Goal: Task Accomplishment & Management: Manage account settings

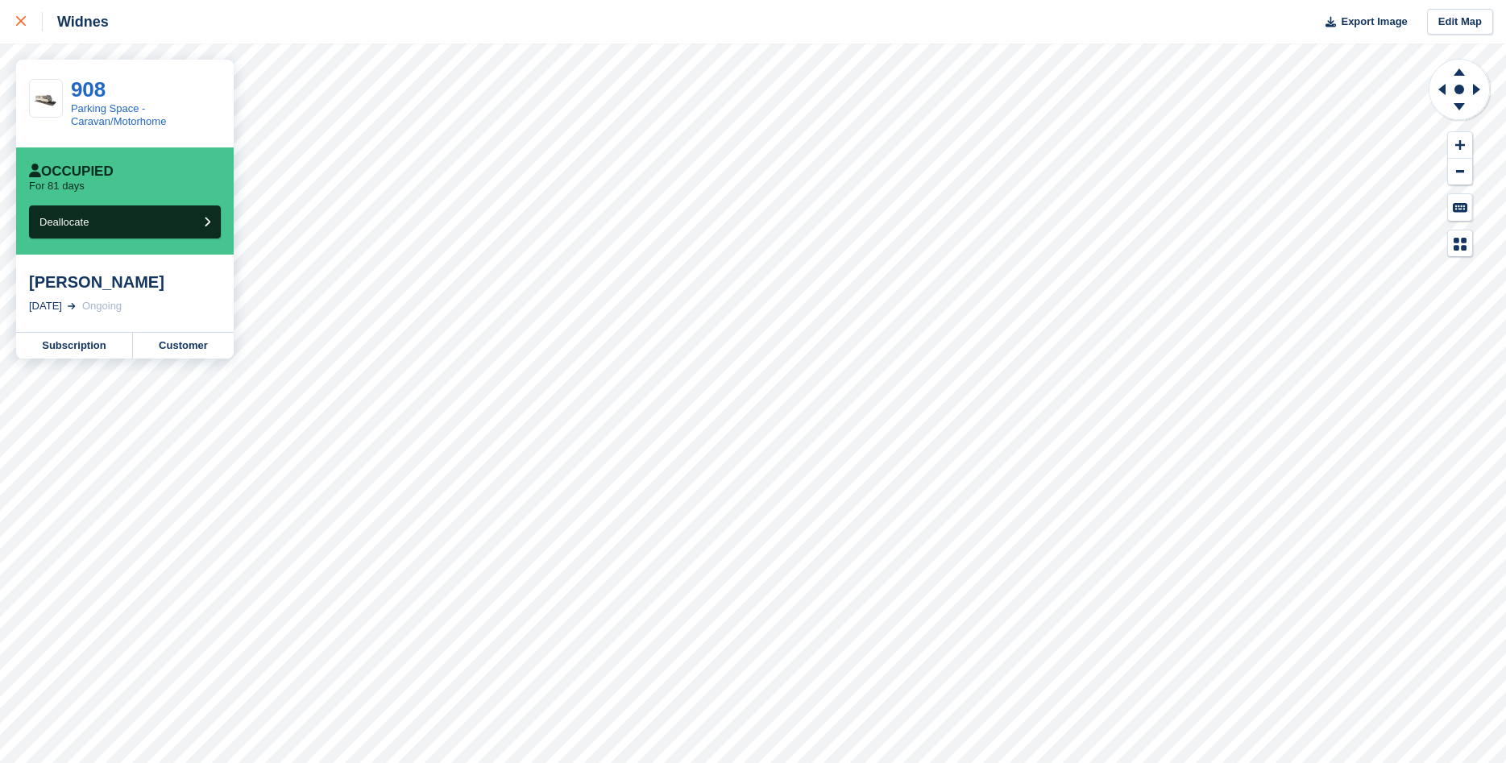
click at [31, 28] on div at bounding box center [29, 21] width 27 height 19
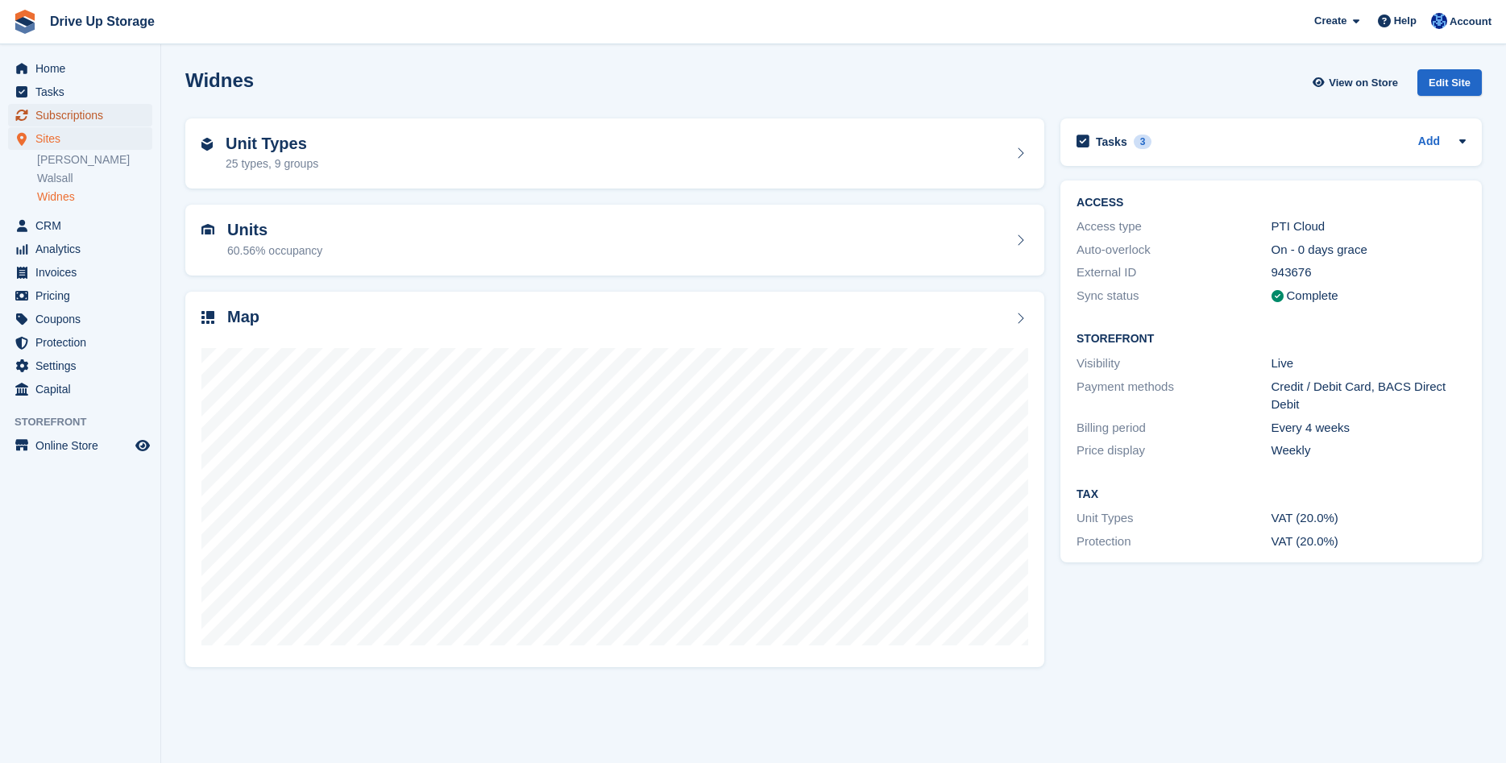
click at [85, 110] on span "Subscriptions" at bounding box center [83, 115] width 97 height 23
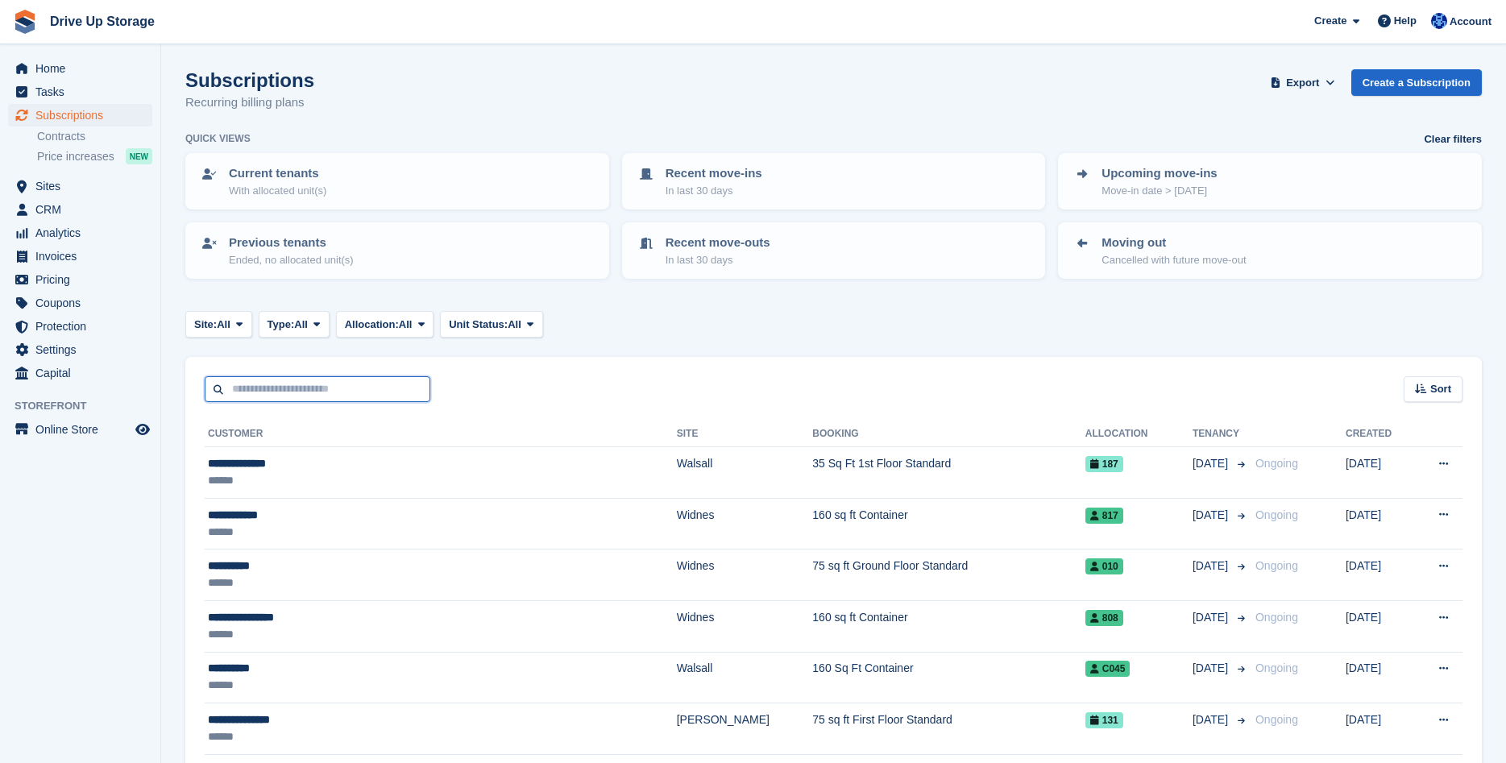
click at [363, 400] on input "text" at bounding box center [318, 389] width 226 height 27
type input "******"
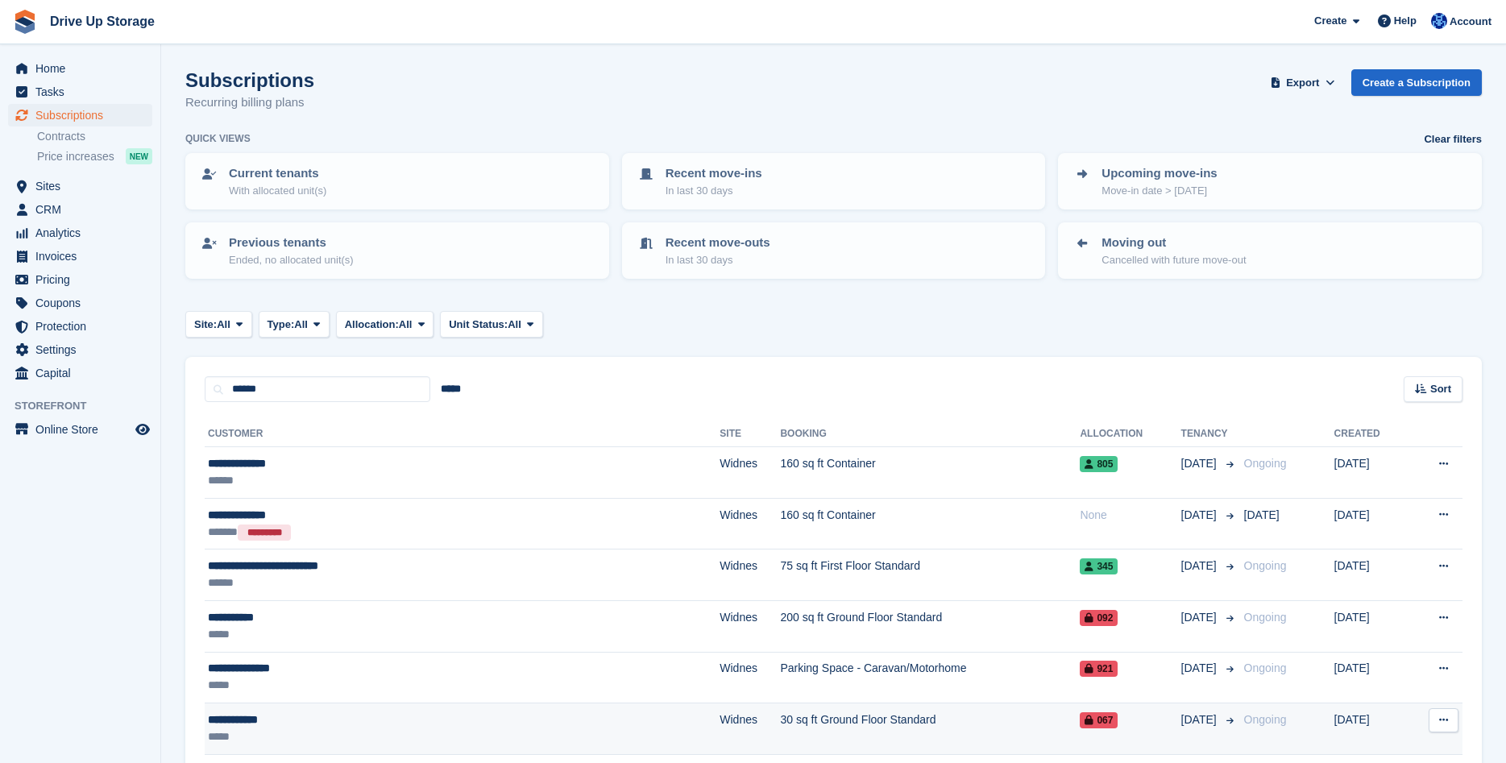
click at [493, 727] on div "**********" at bounding box center [366, 719] width 317 height 17
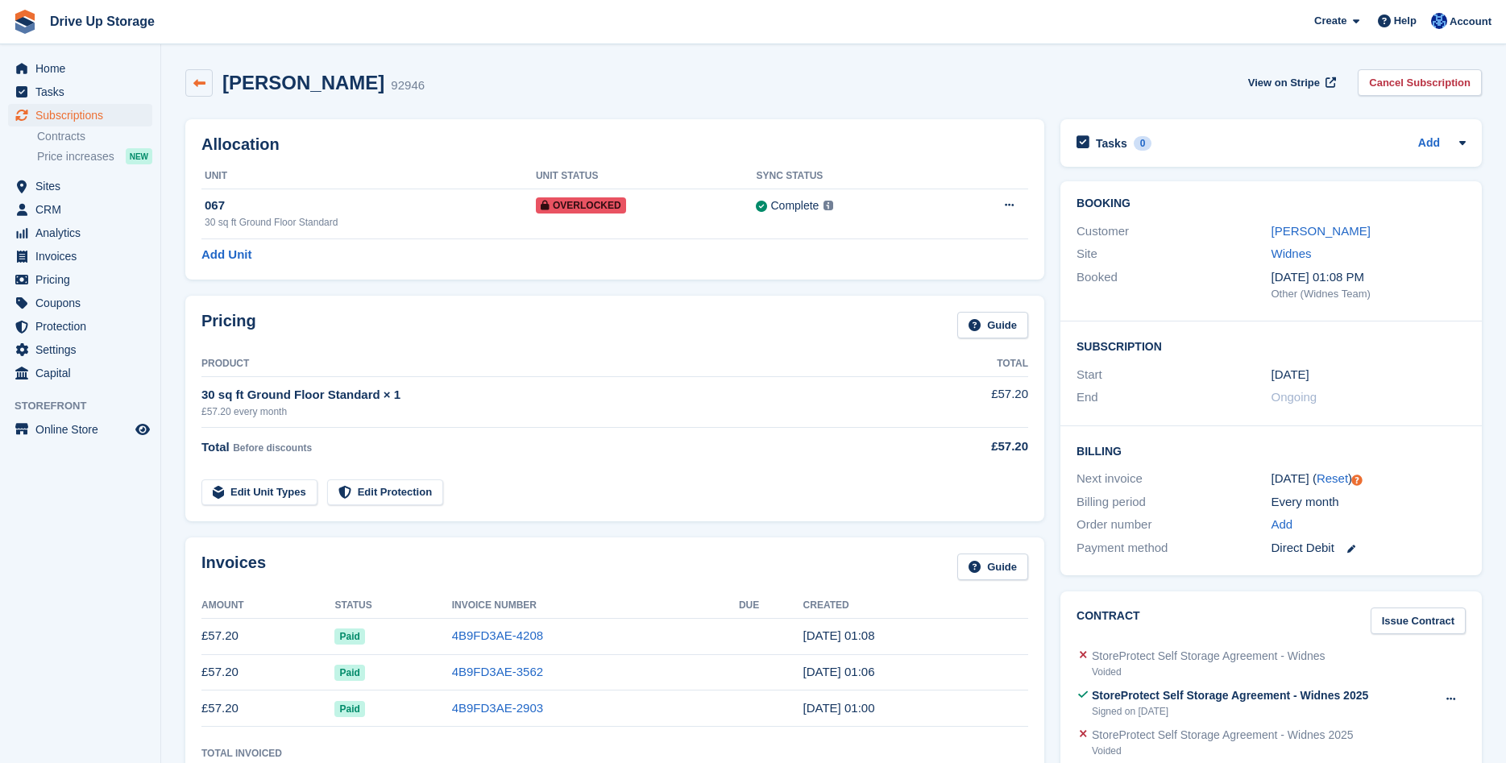
click at [208, 90] on link at bounding box center [198, 82] width 27 height 27
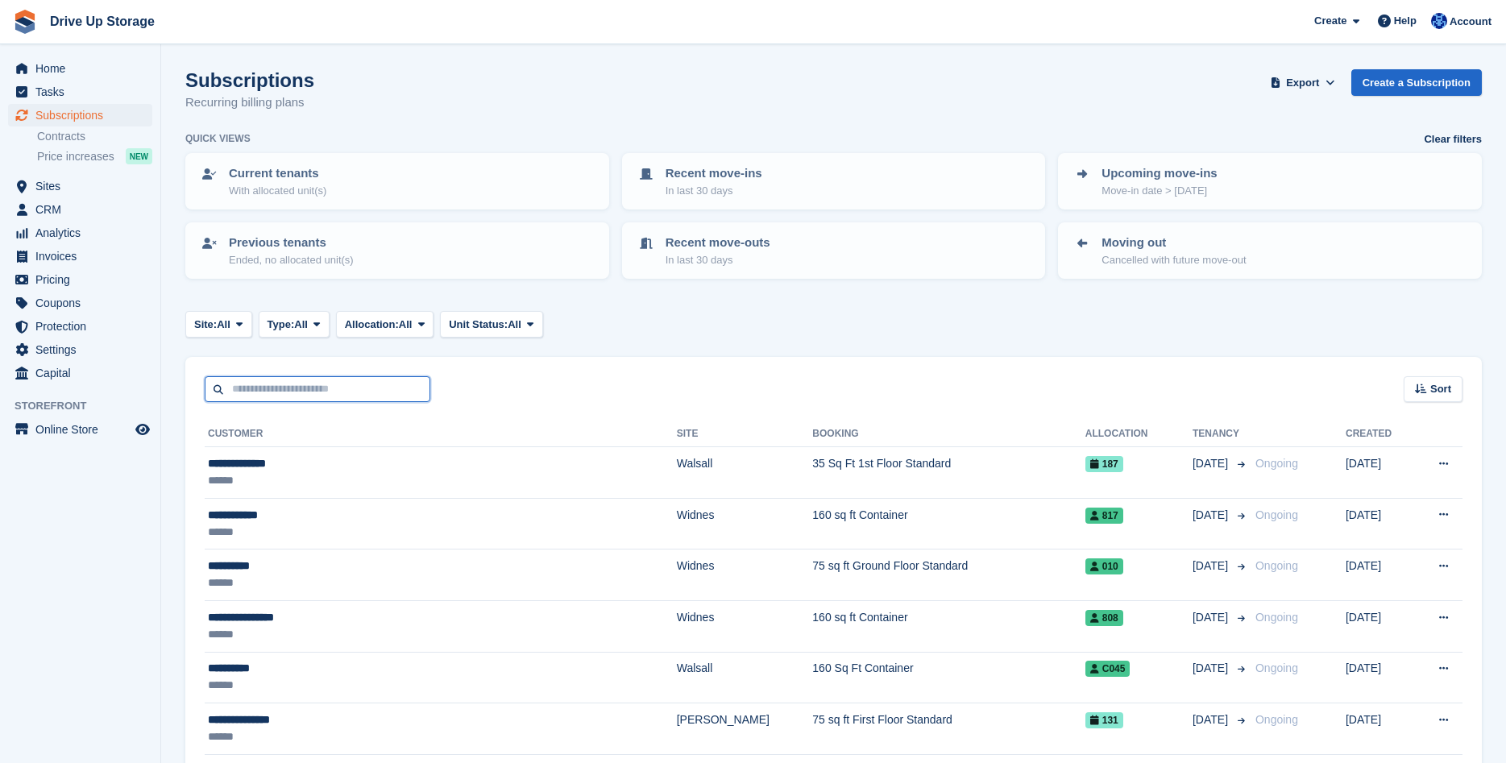
click at [320, 396] on input "text" at bounding box center [318, 389] width 226 height 27
type input "******"
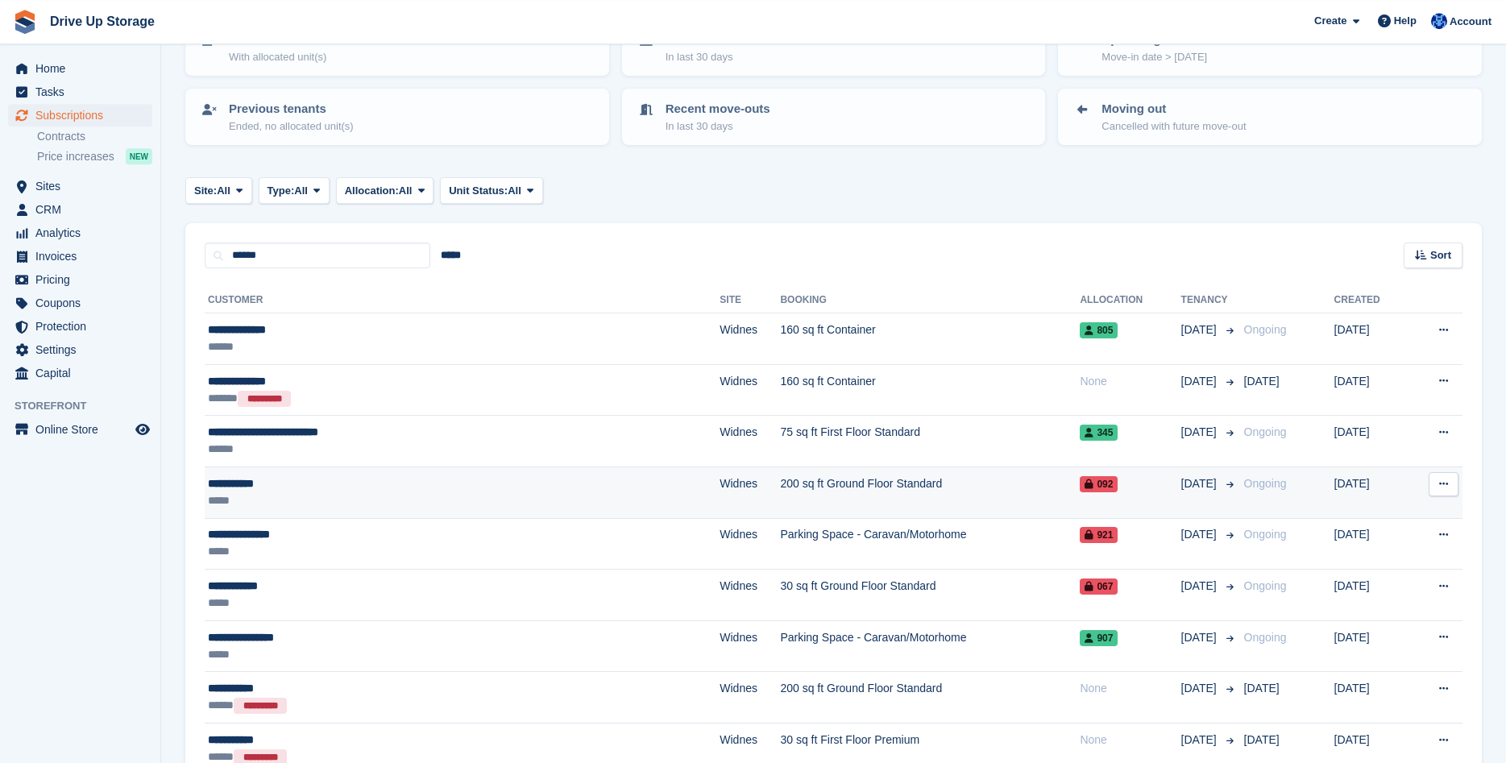
scroll to position [164, 0]
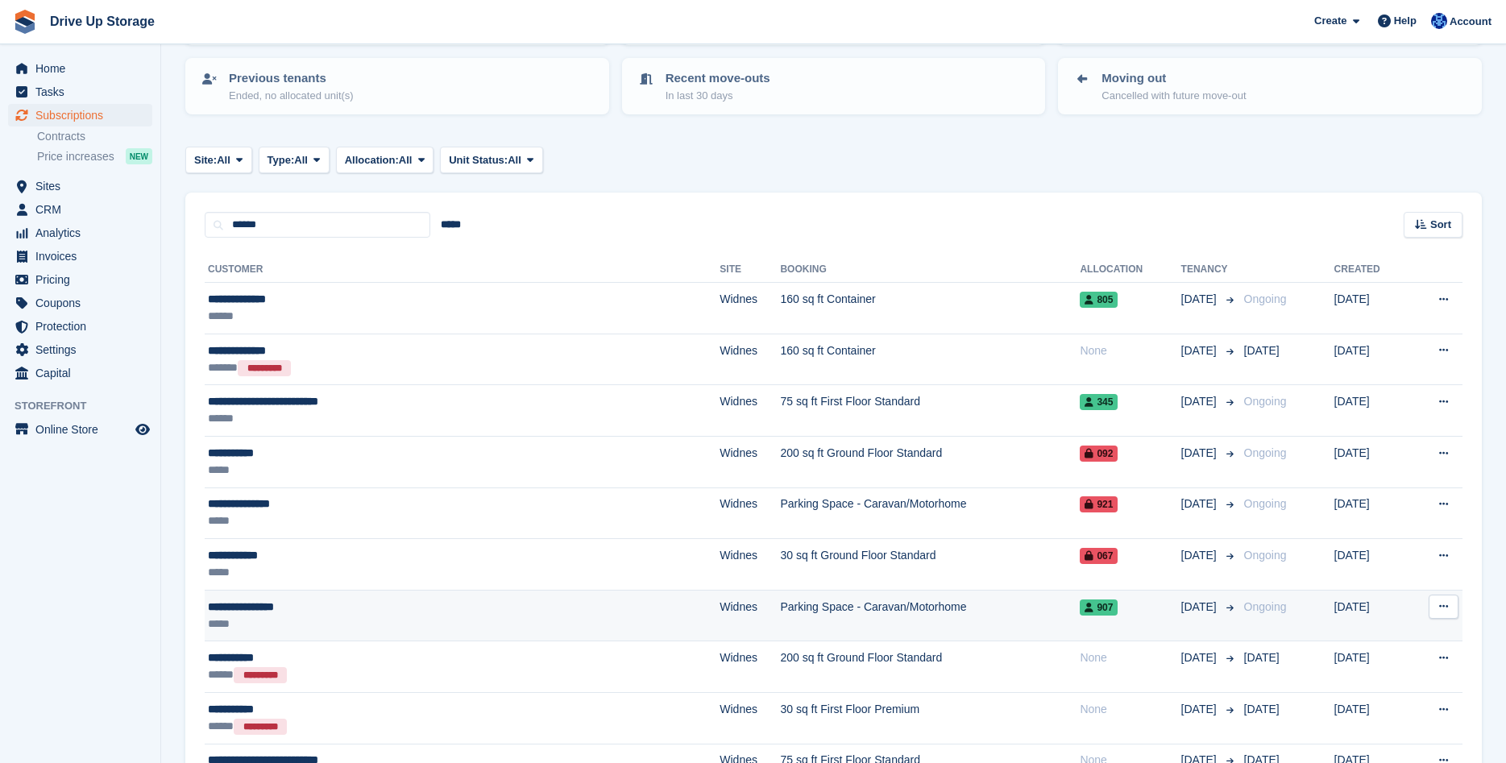
click at [720, 603] on td "Widnes" at bounding box center [750, 616] width 60 height 52
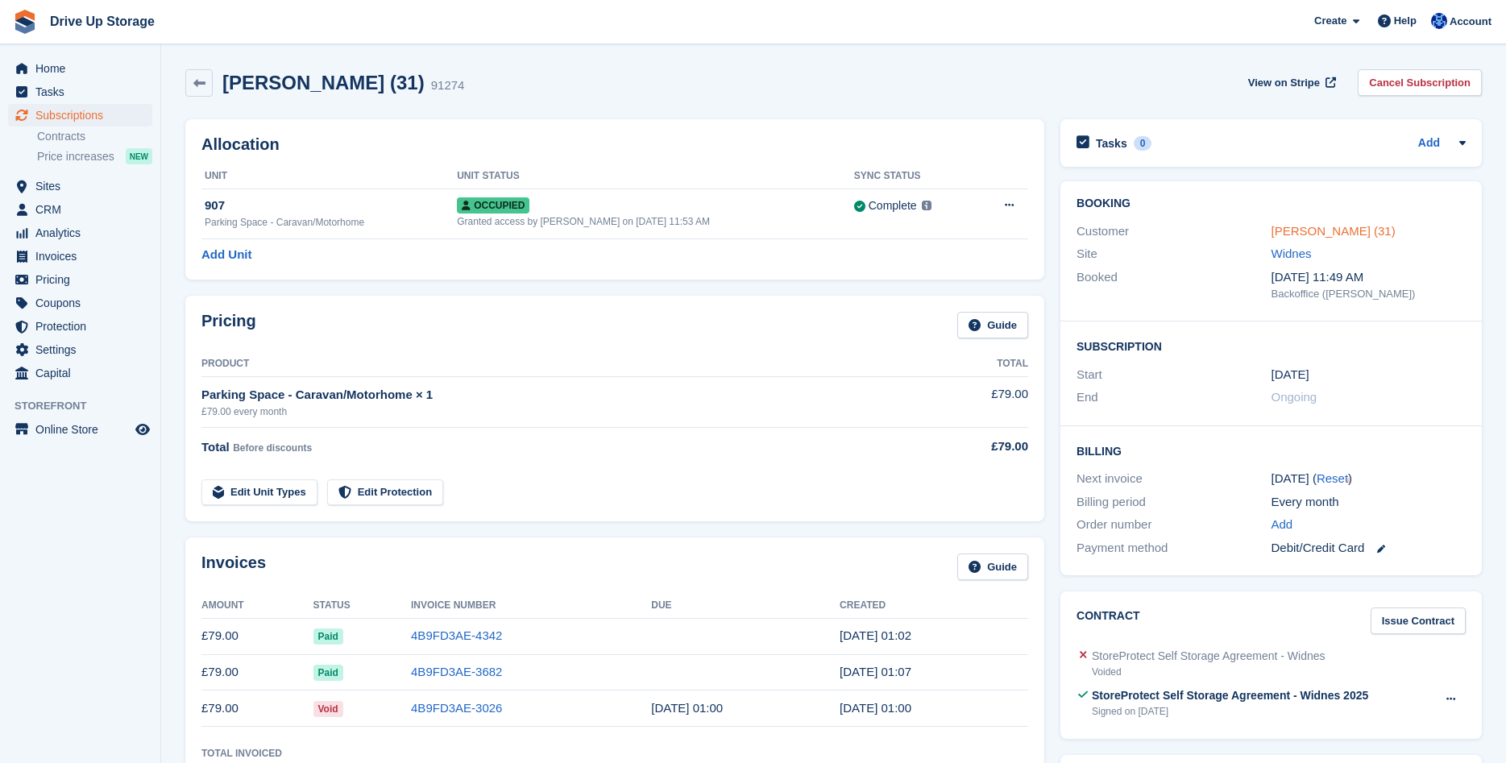
click at [1346, 228] on link "[PERSON_NAME] (31)" at bounding box center [1334, 231] width 124 height 14
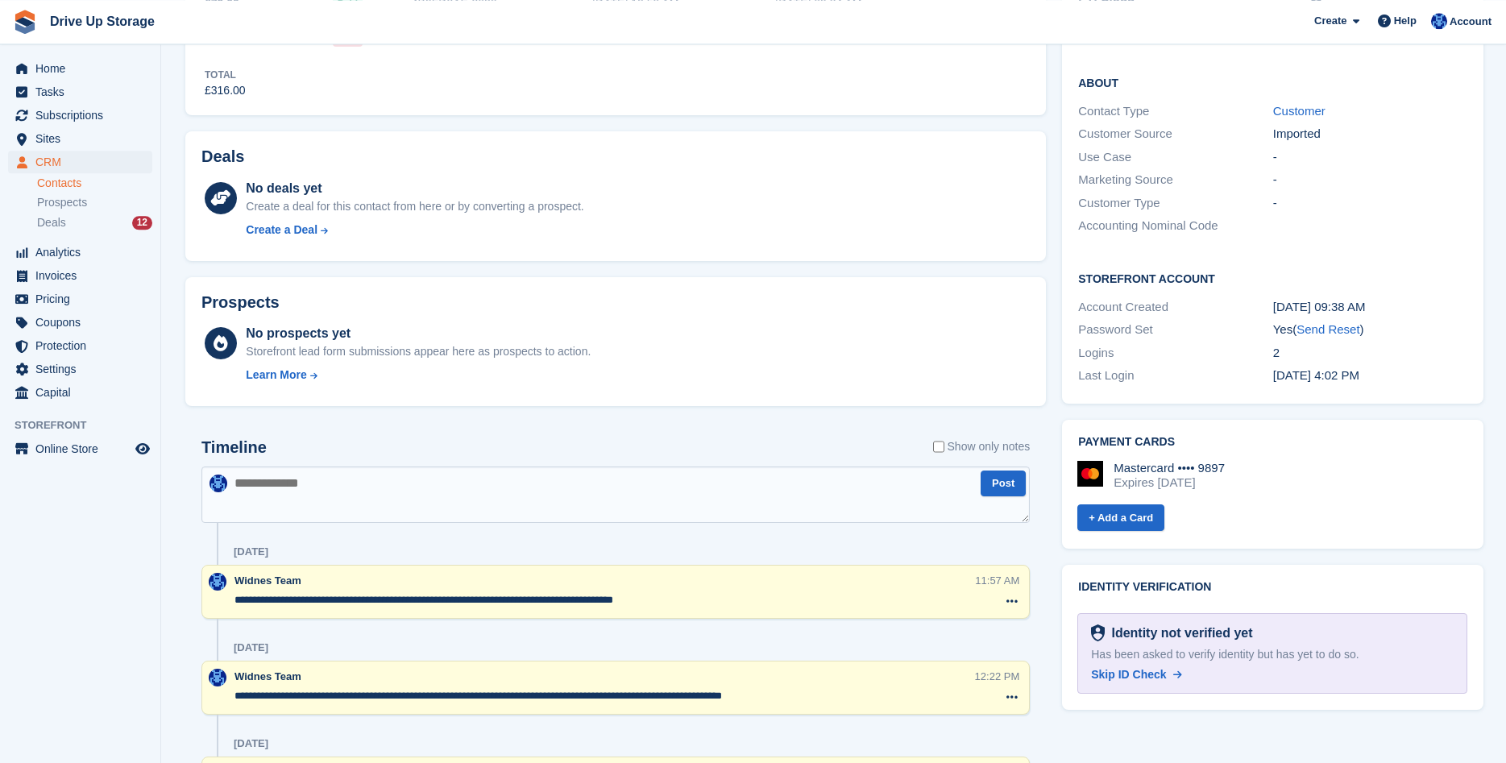
scroll to position [493, 0]
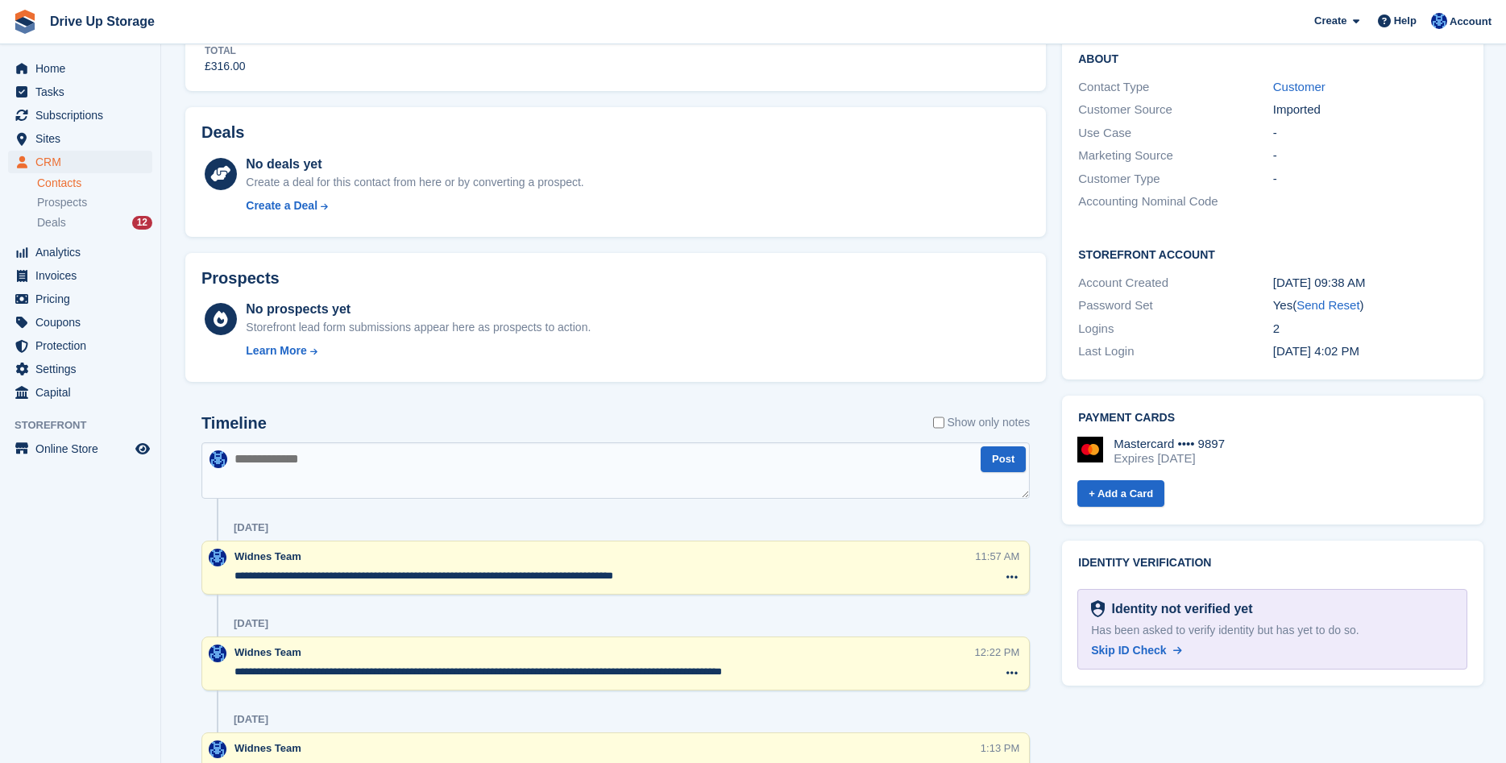
click at [350, 467] on textarea at bounding box center [615, 470] width 828 height 56
type textarea "**********"
click at [1006, 464] on button "Post" at bounding box center [1003, 459] width 45 height 27
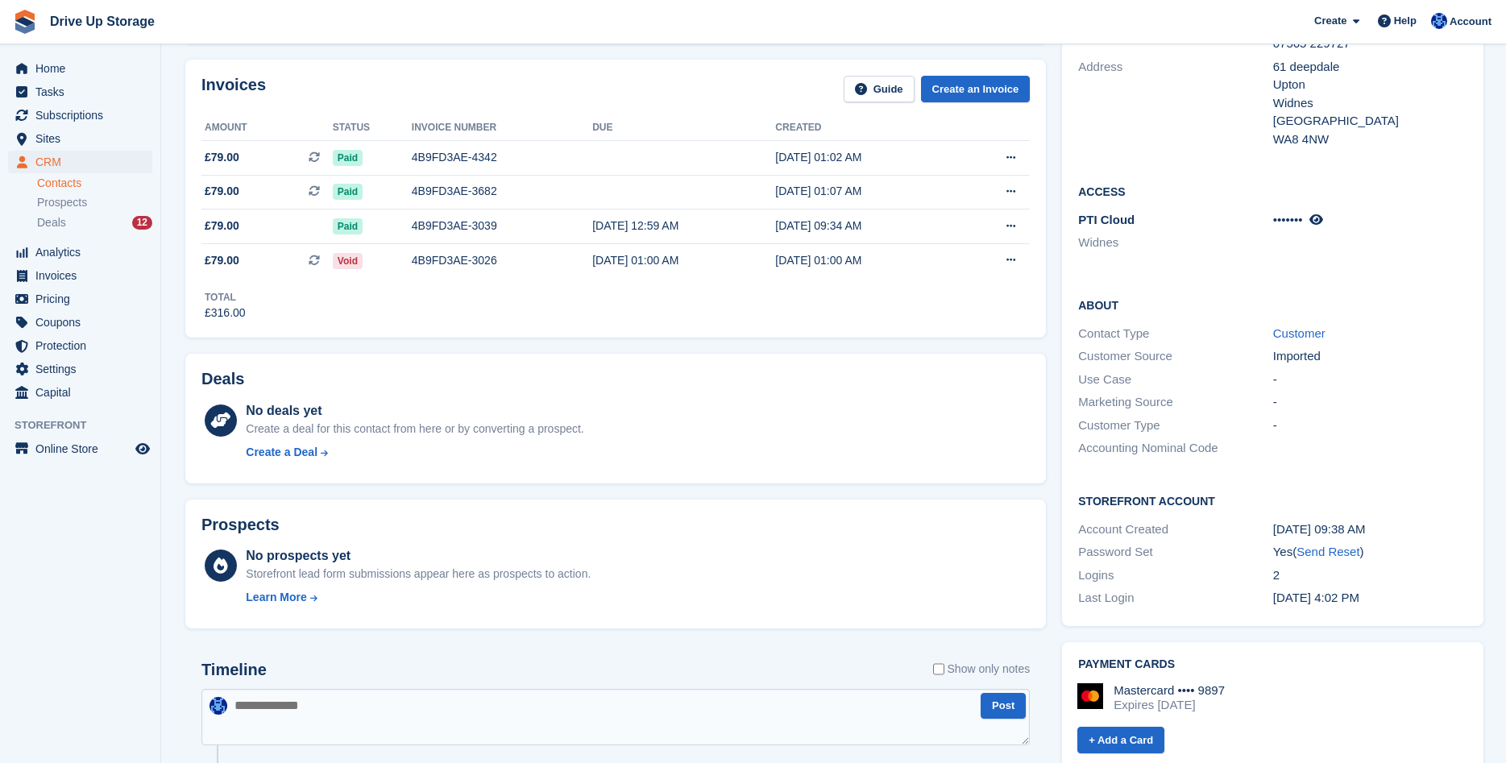
scroll to position [0, 0]
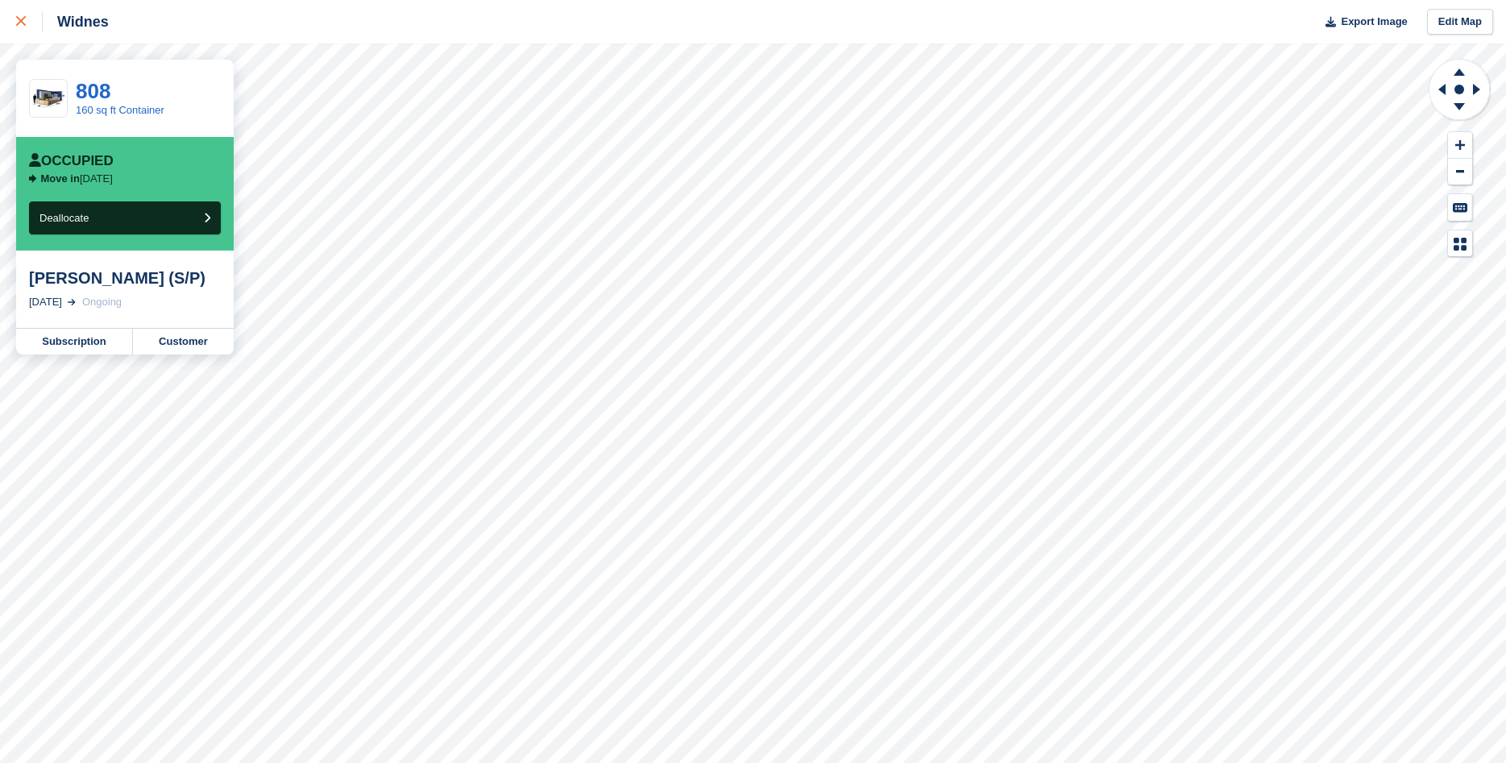
click at [14, 23] on link at bounding box center [21, 22] width 43 height 44
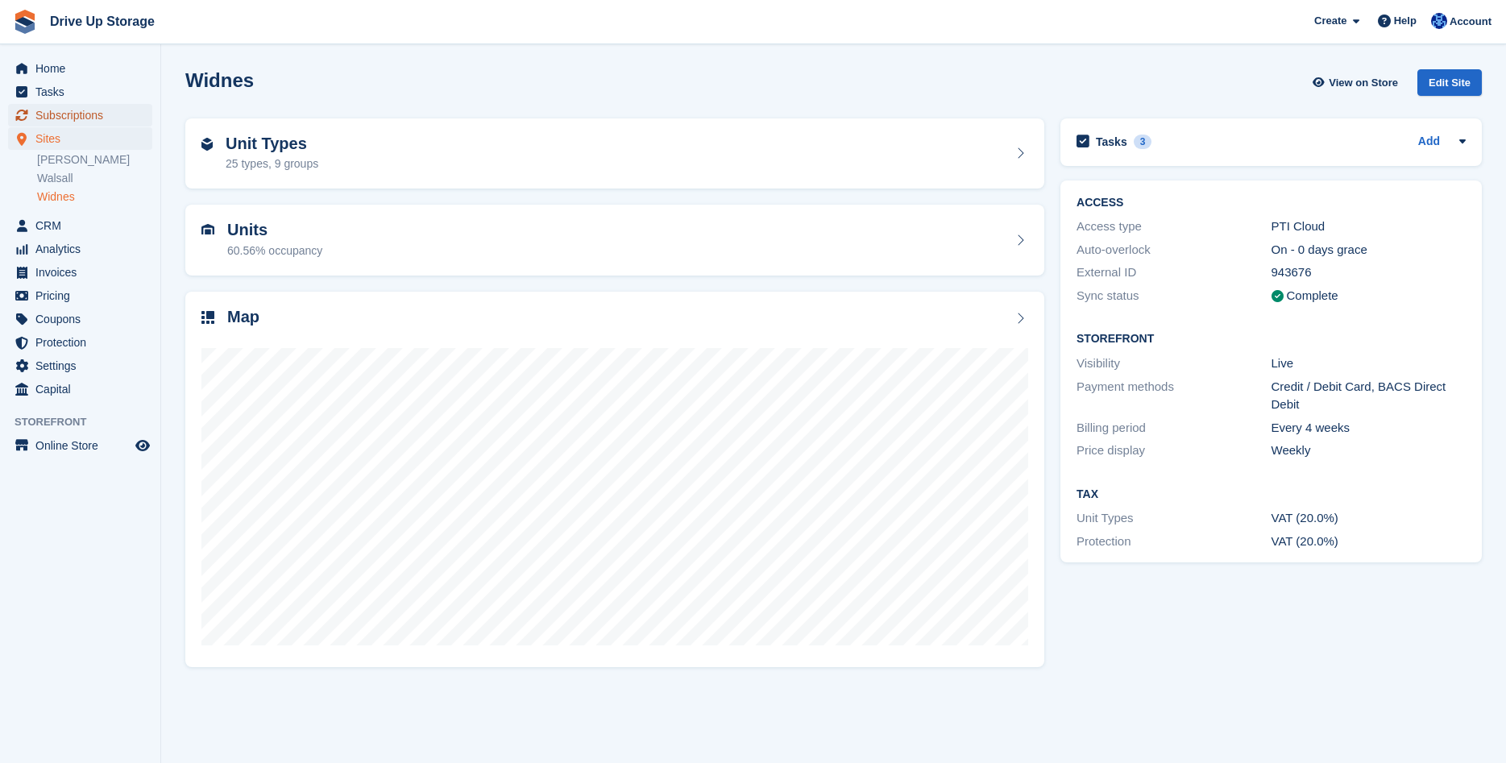
click at [63, 115] on span "Subscriptions" at bounding box center [83, 115] width 97 height 23
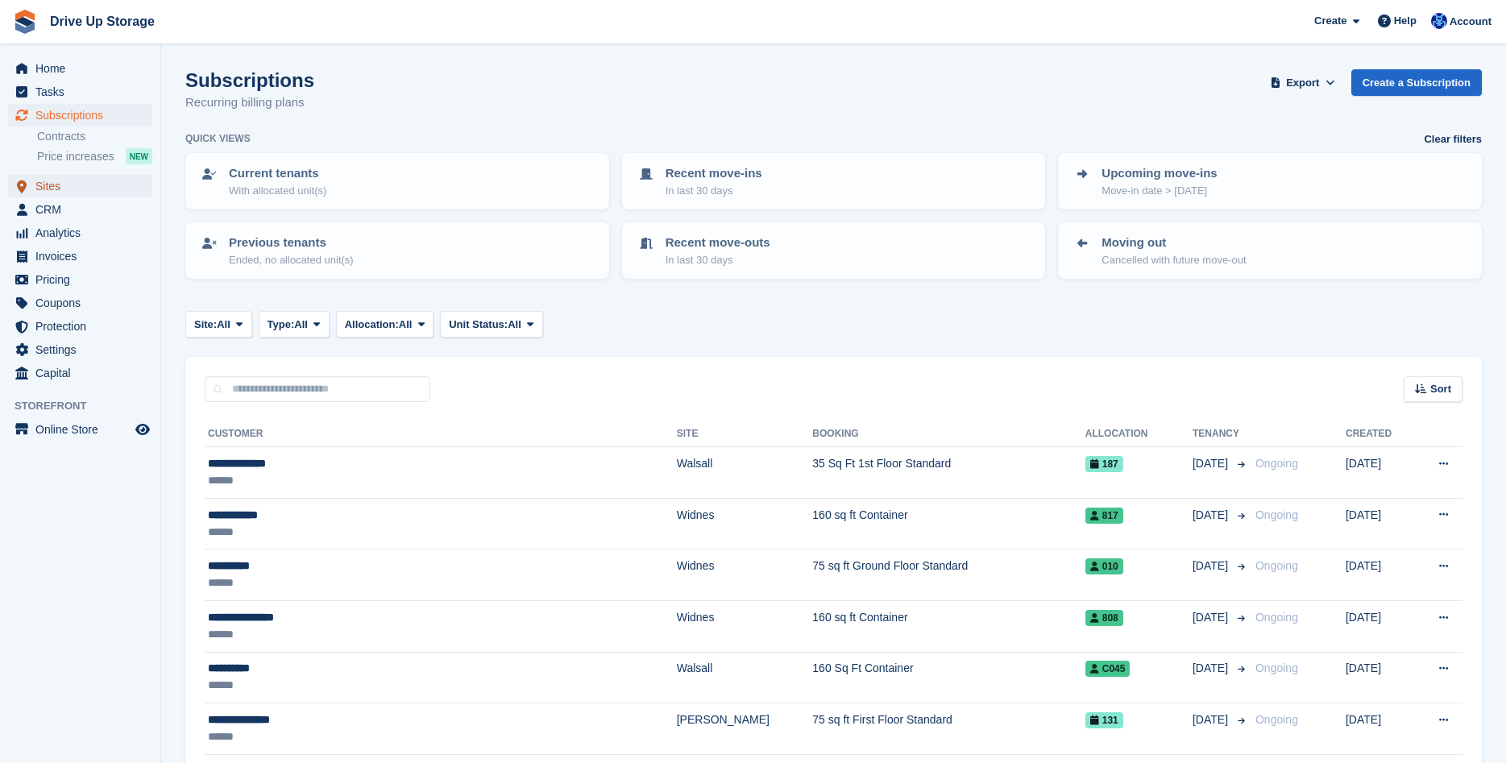
click at [61, 185] on span "Sites" at bounding box center [83, 186] width 97 height 23
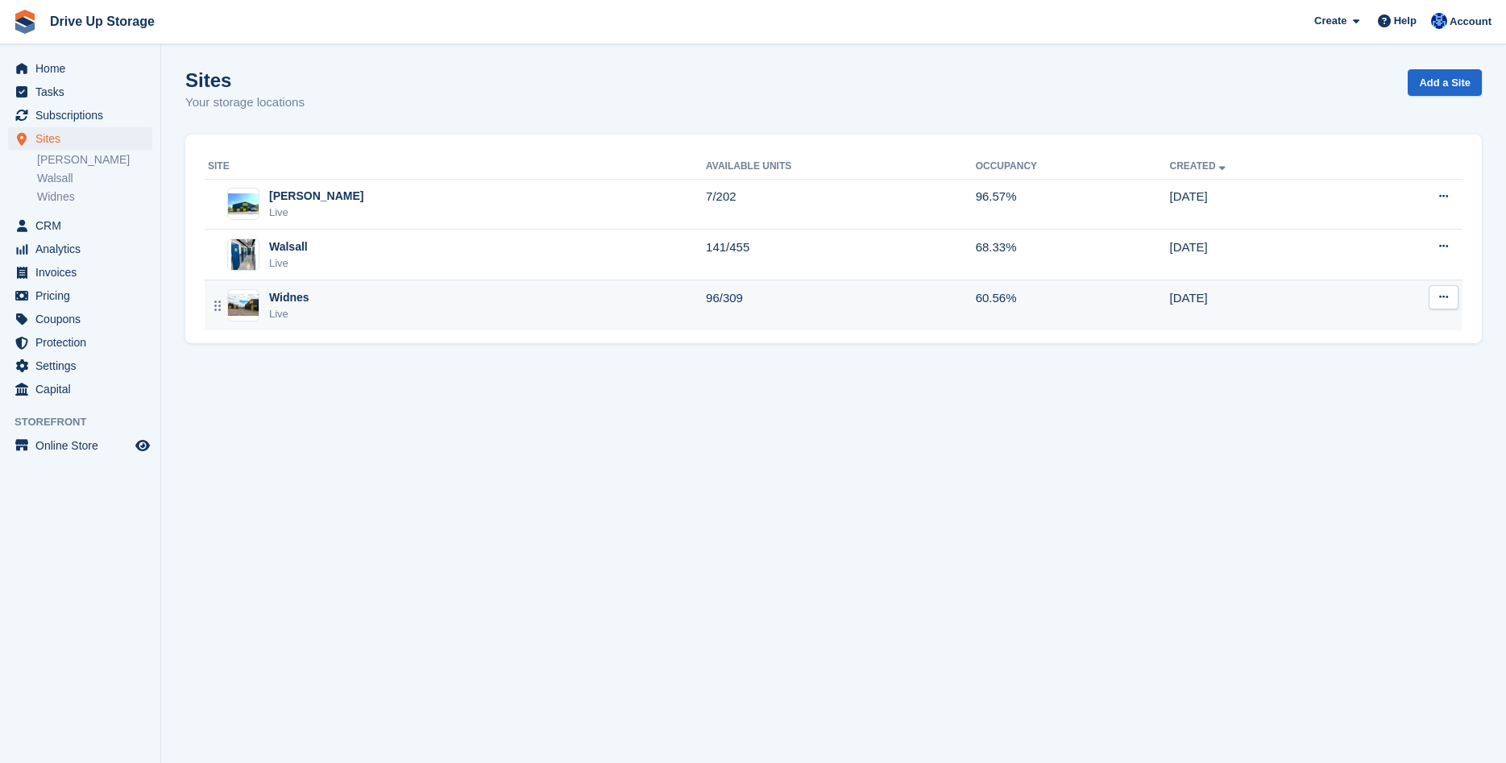
click at [342, 287] on td "Widnes Live" at bounding box center [455, 305] width 501 height 50
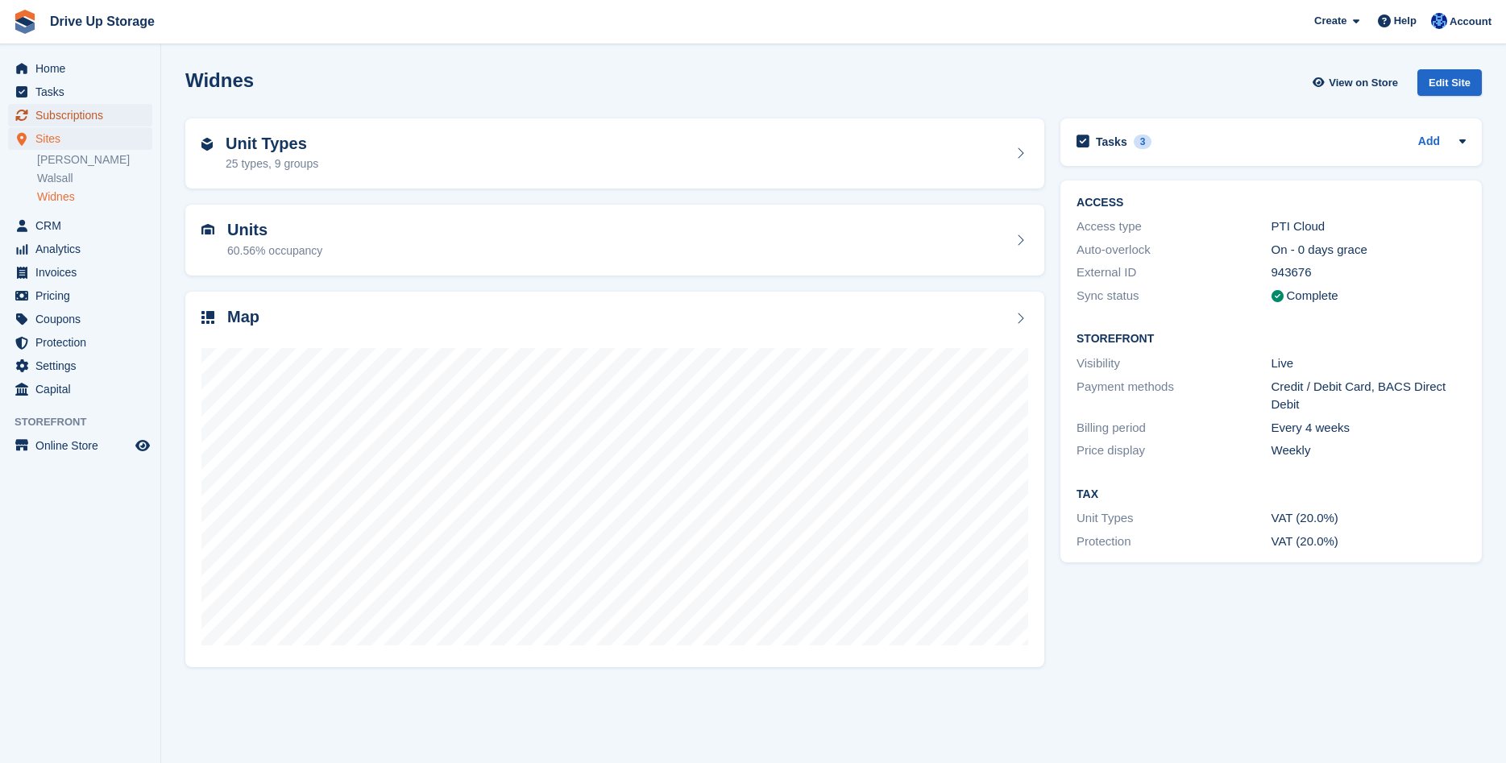
click at [53, 118] on span "Subscriptions" at bounding box center [83, 115] width 97 height 23
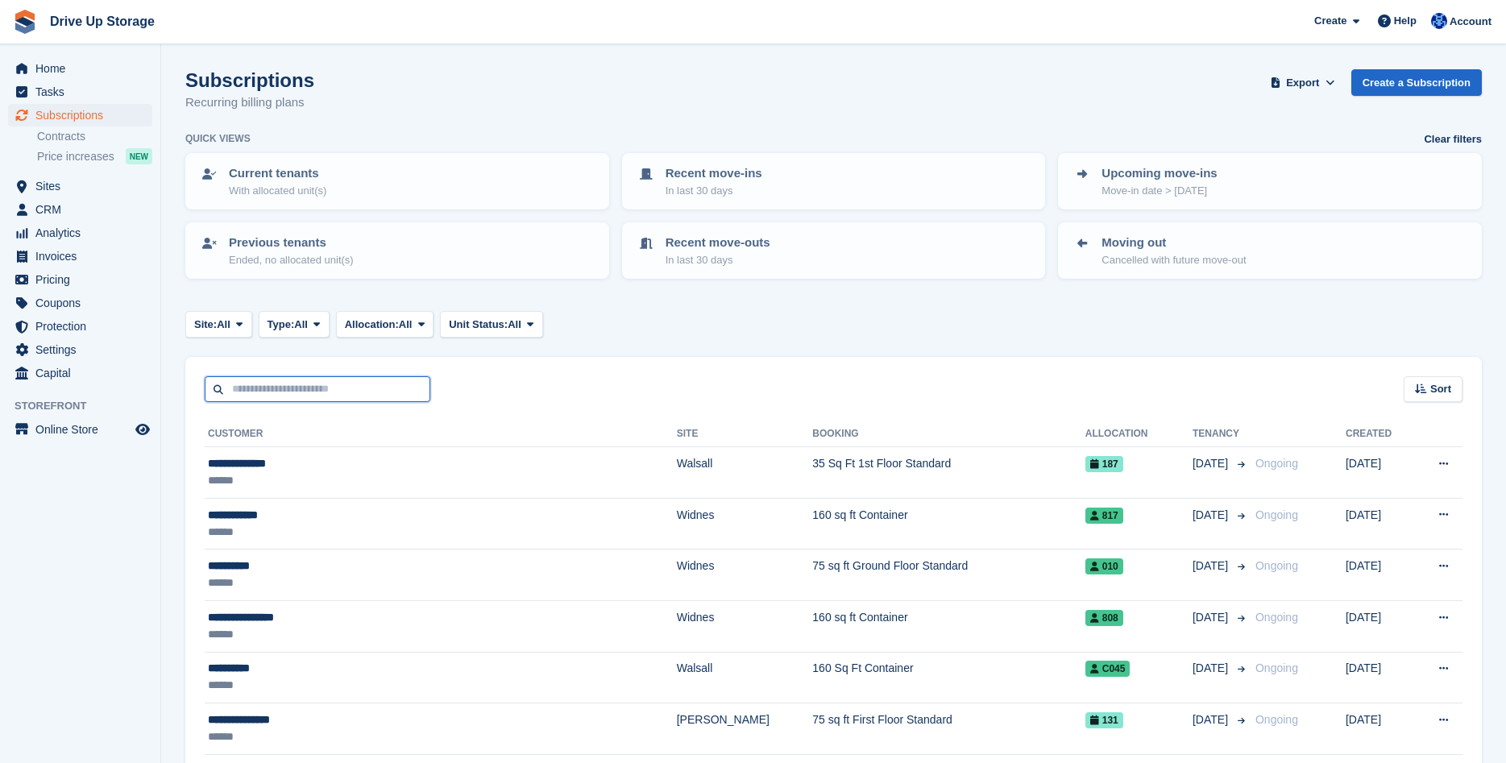
click at [294, 396] on input "text" at bounding box center [318, 389] width 226 height 27
click at [99, 185] on span "Sites" at bounding box center [83, 186] width 97 height 23
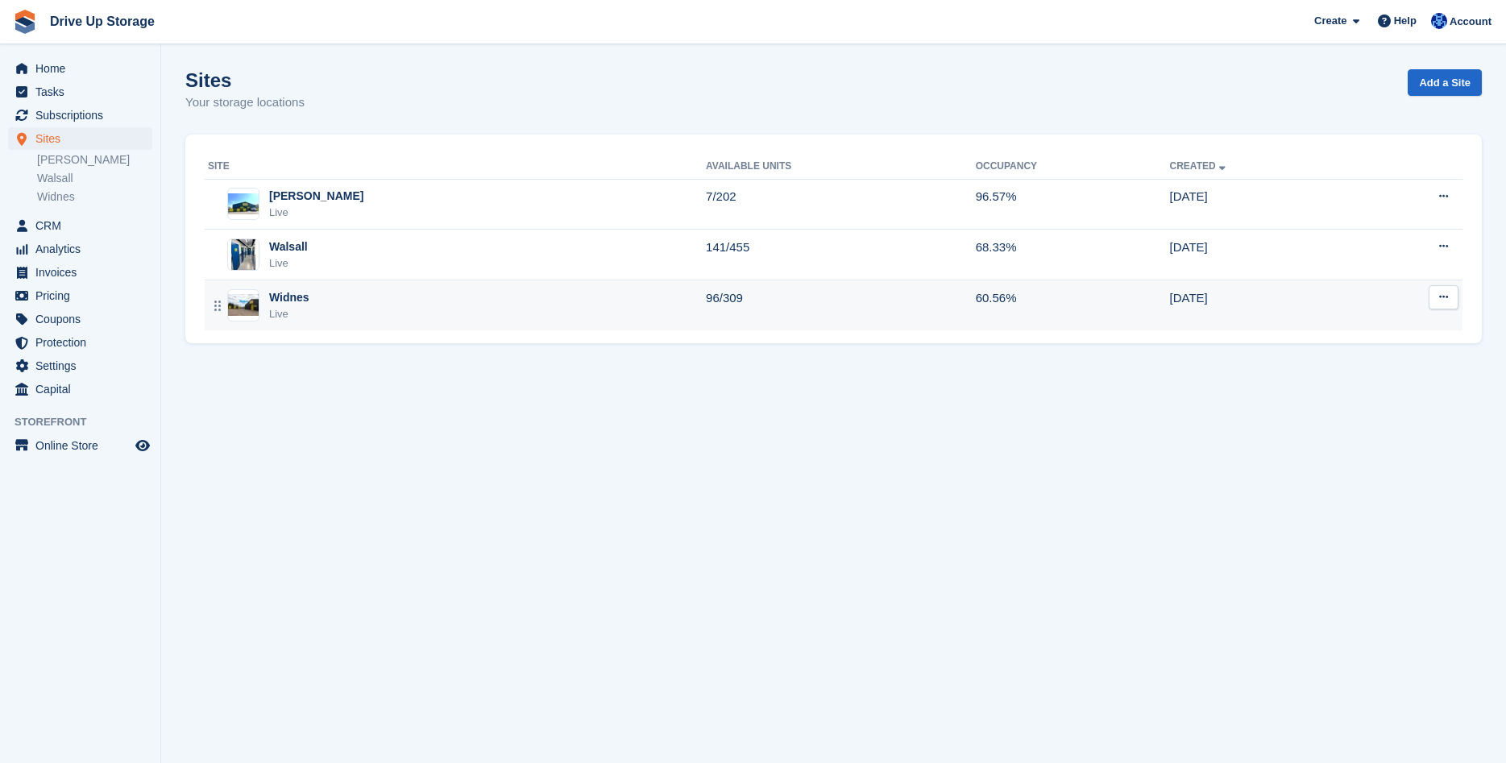
click at [404, 326] on td "Widnes Live" at bounding box center [455, 305] width 501 height 50
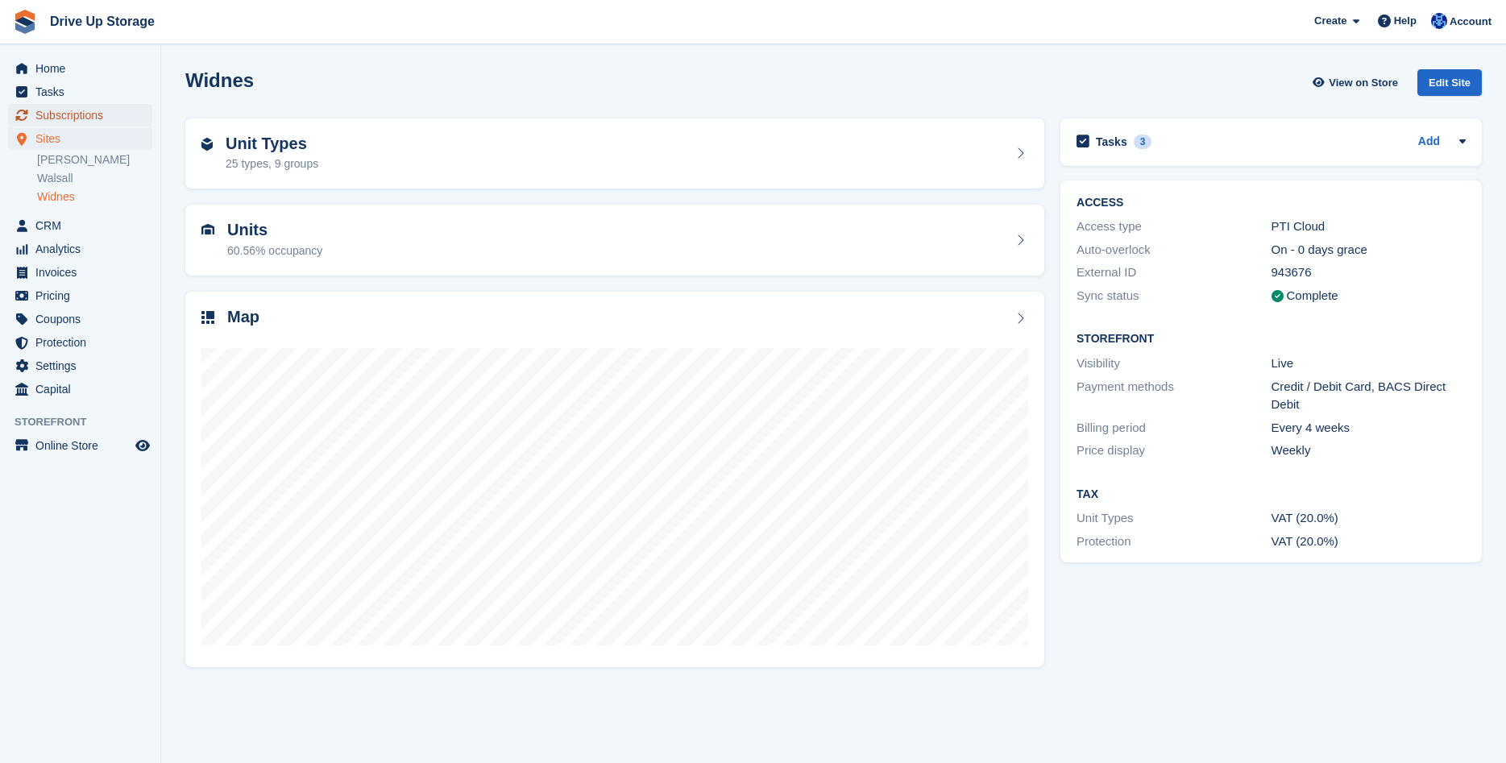
click at [82, 119] on span "Subscriptions" at bounding box center [83, 115] width 97 height 23
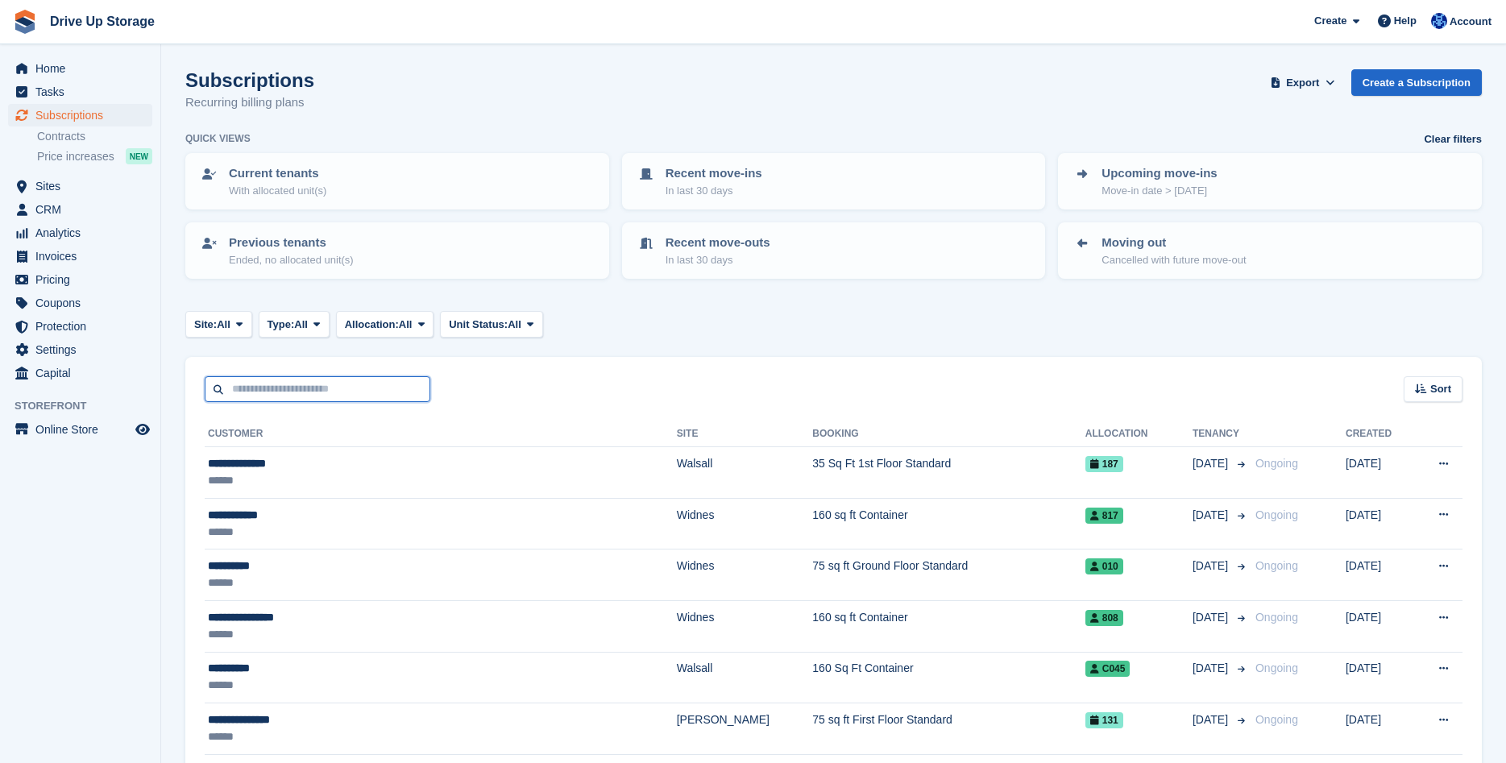
click at [288, 386] on input "text" at bounding box center [318, 389] width 226 height 27
type input "******"
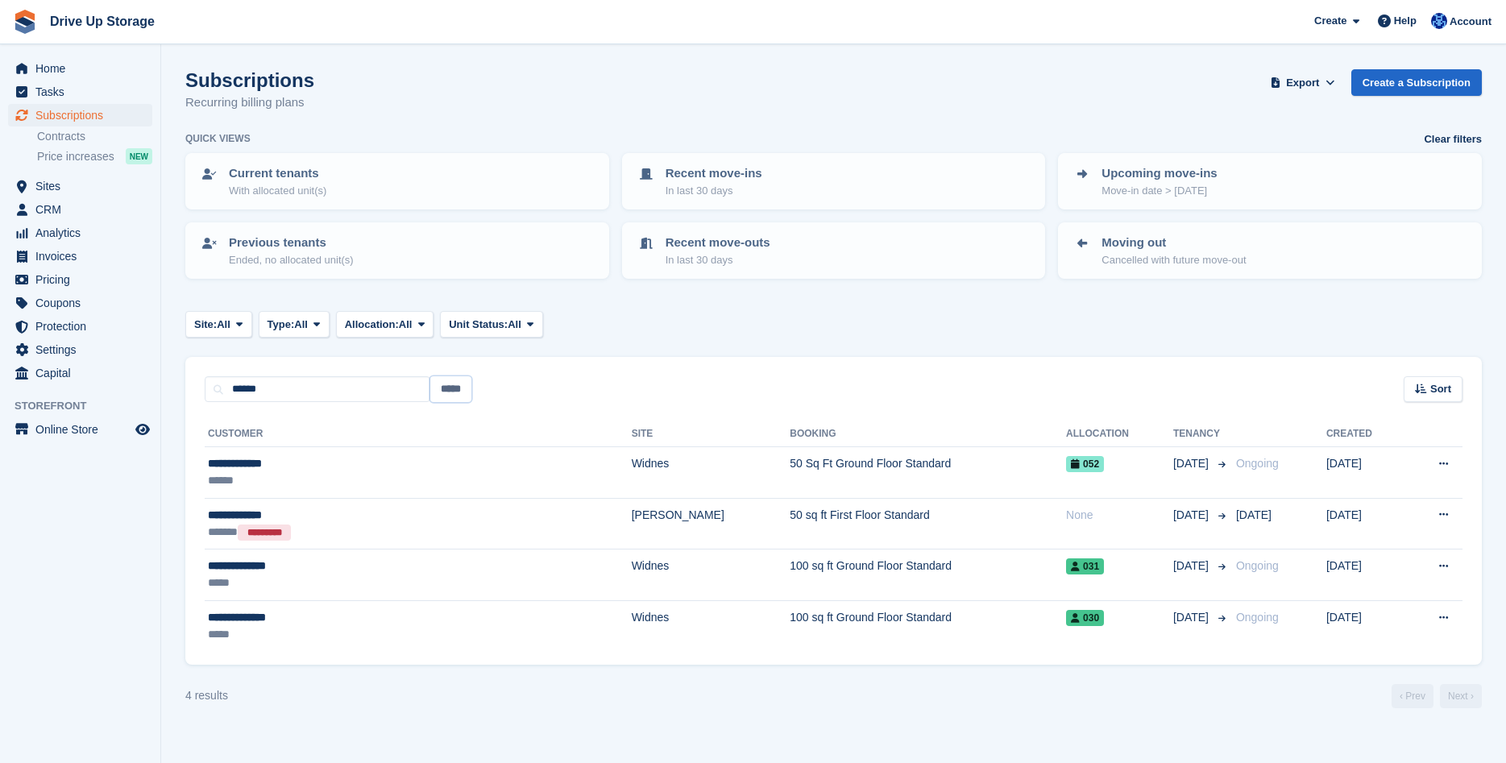
click at [463, 387] on input "*****" at bounding box center [450, 389] width 41 height 27
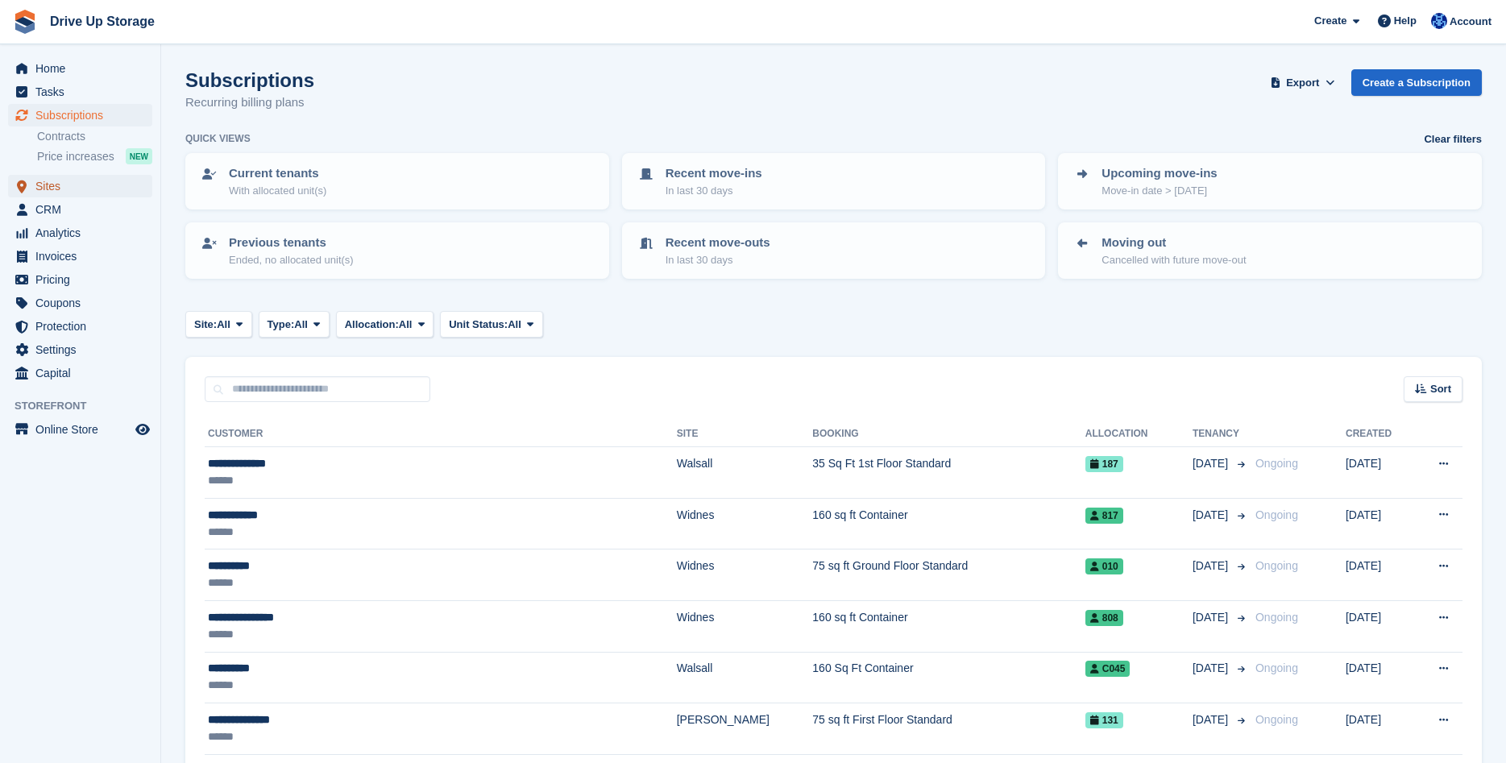
click at [92, 191] on span "Sites" at bounding box center [83, 186] width 97 height 23
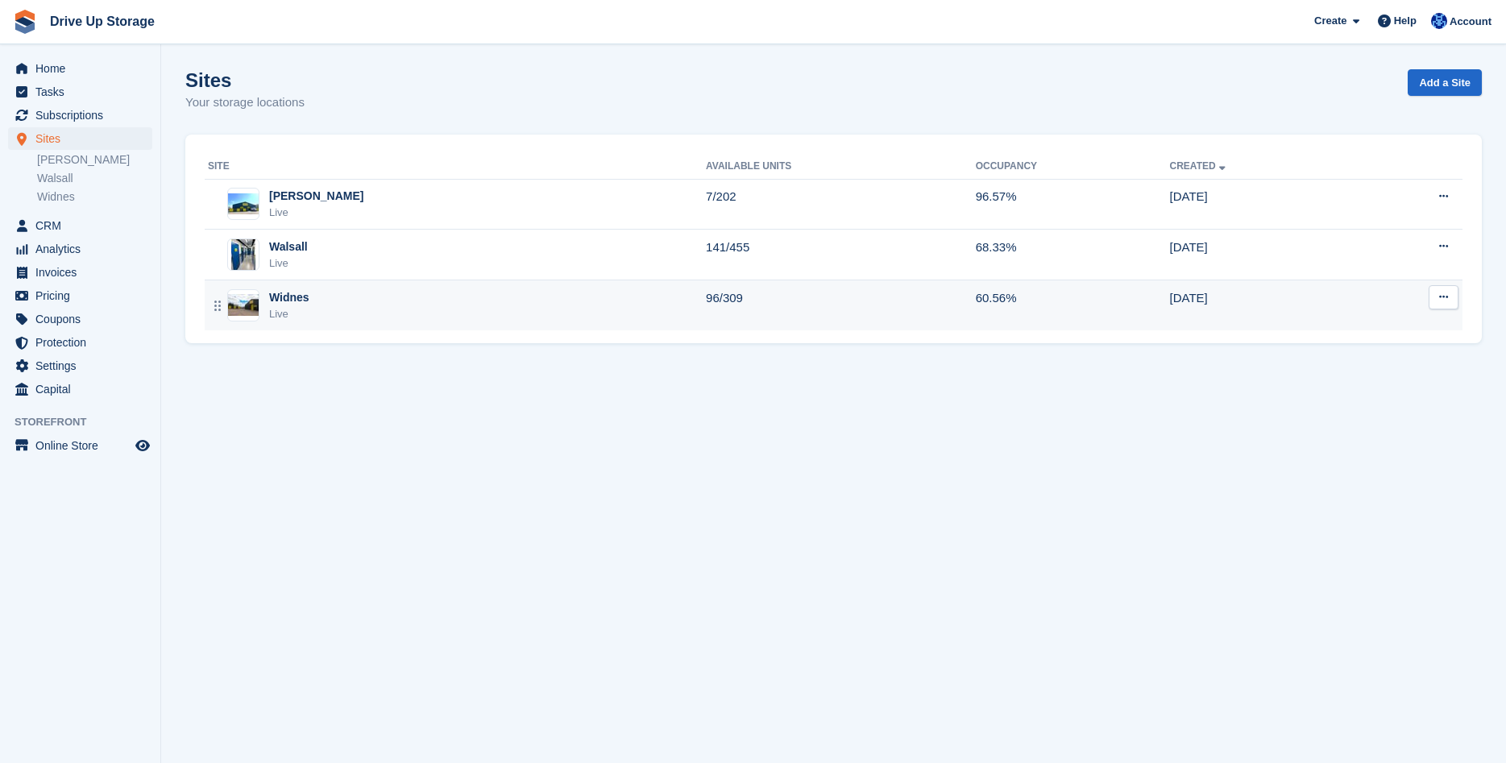
click at [498, 304] on div "Widnes Live" at bounding box center [457, 305] width 498 height 33
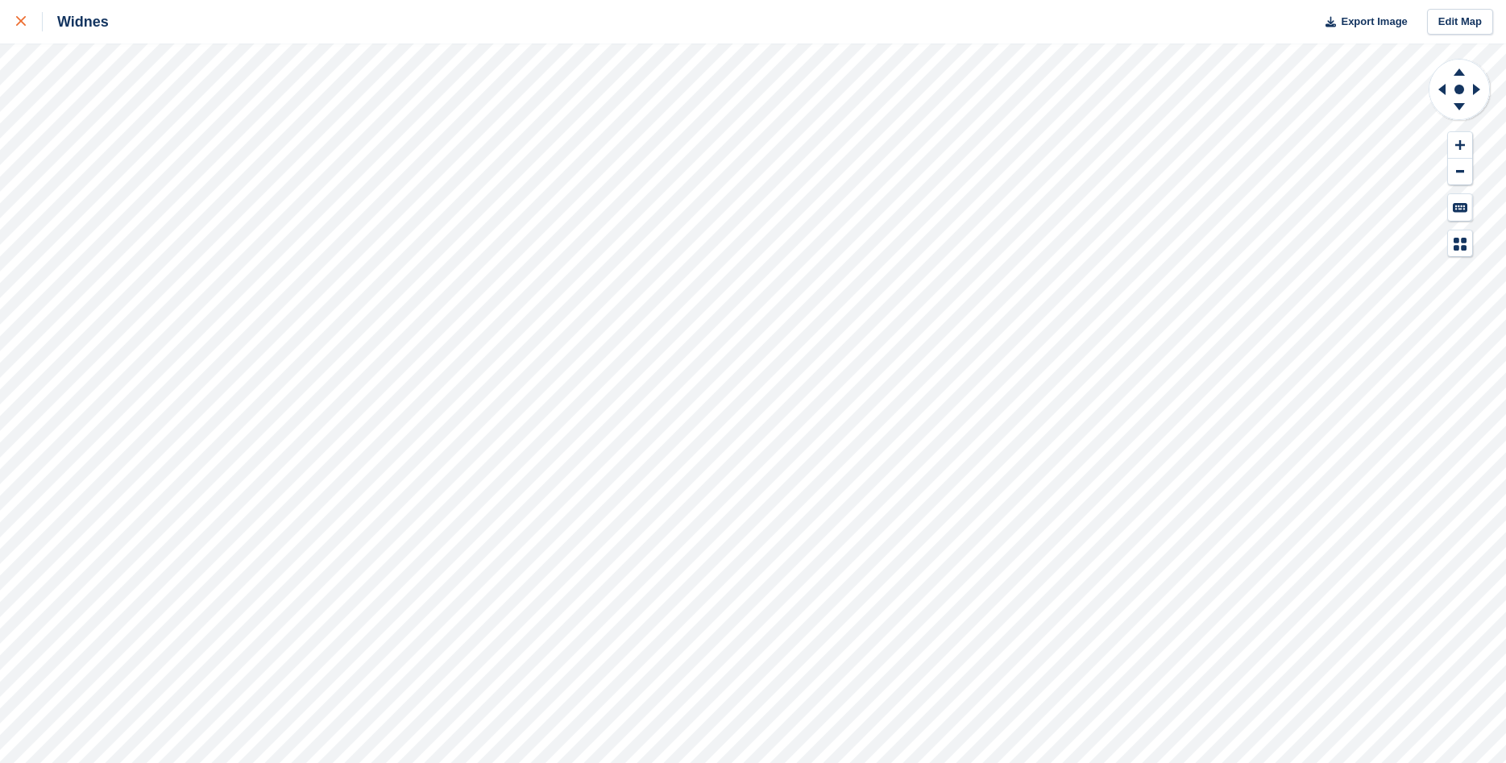
click at [27, 33] on link at bounding box center [21, 22] width 43 height 44
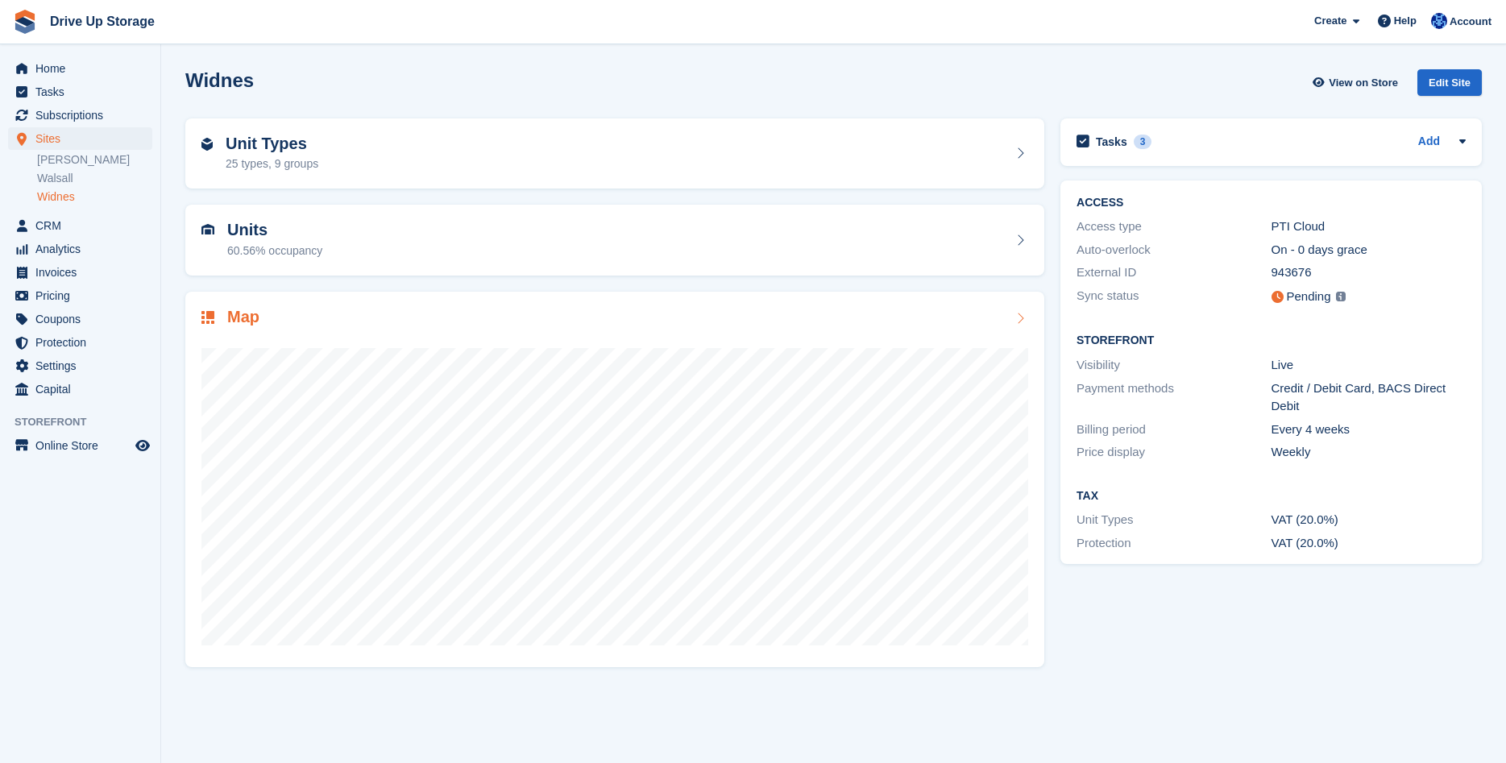
click at [828, 317] on div "Map" at bounding box center [614, 319] width 827 height 22
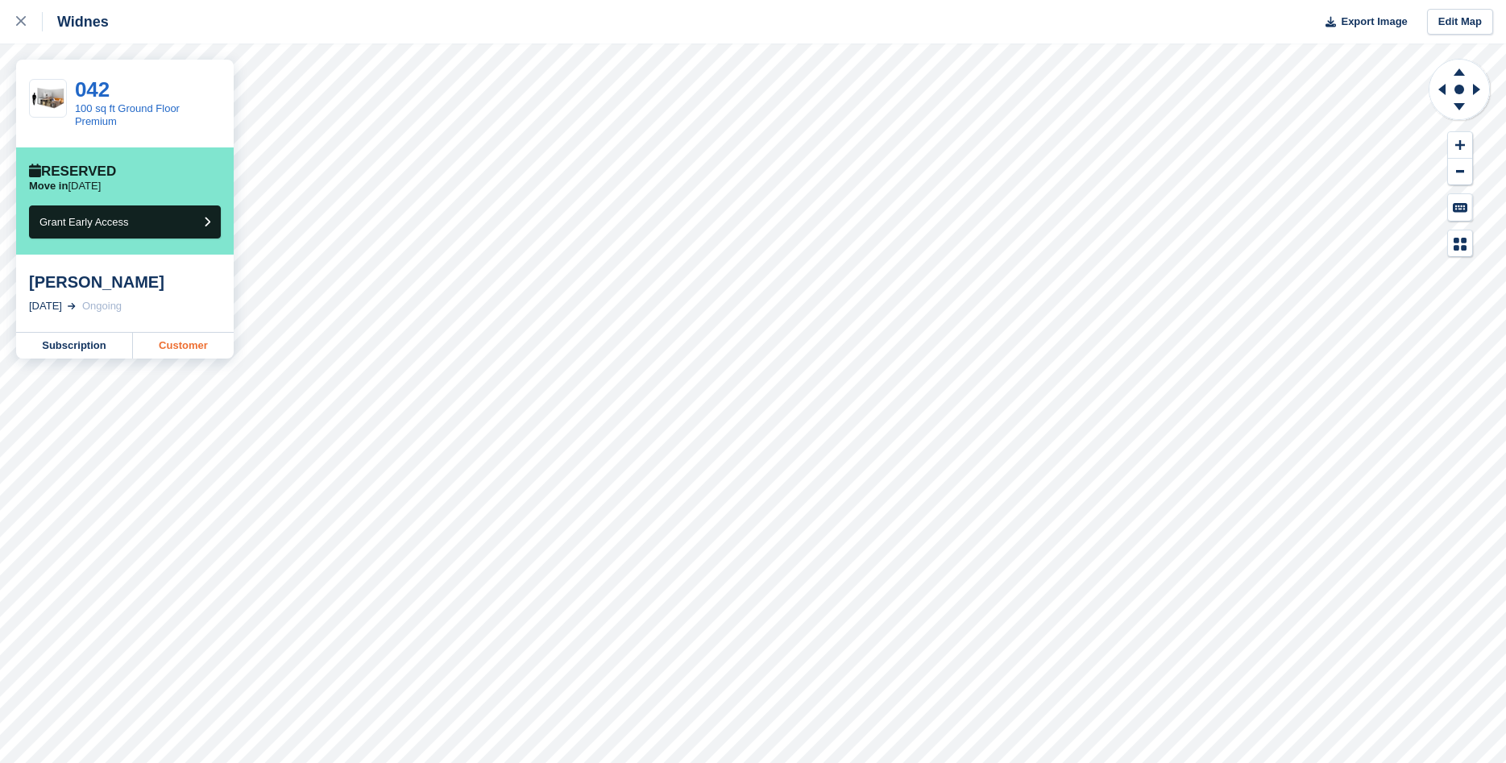
click at [158, 351] on link "Customer" at bounding box center [183, 346] width 101 height 26
click at [16, 29] on div at bounding box center [29, 21] width 27 height 19
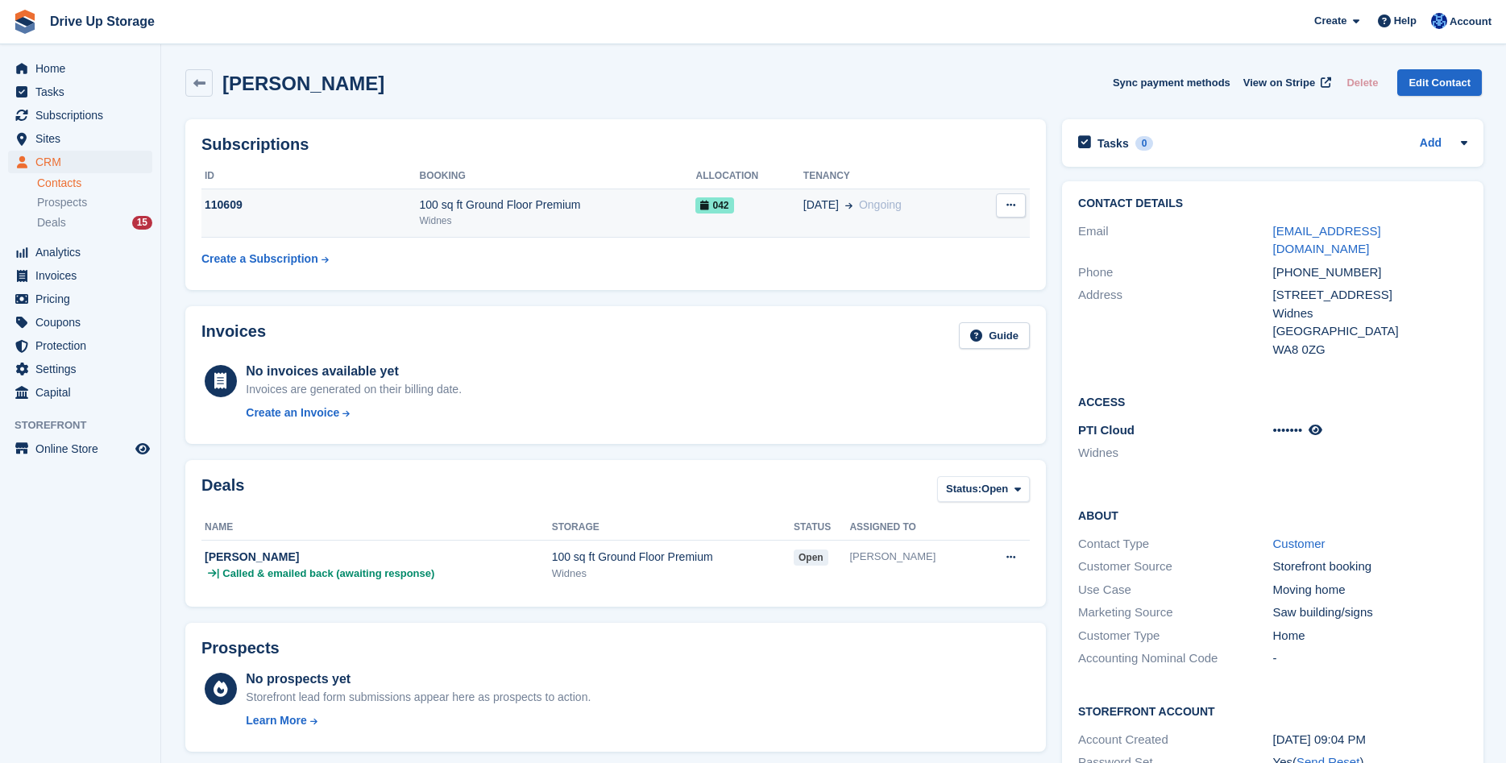
click at [1003, 203] on button at bounding box center [1011, 205] width 30 height 24
click at [864, 106] on div "Colin O’Grady Sync payment methods View on Stripe Delete Edit Contact" at bounding box center [833, 86] width 1313 height 50
click at [192, 69] on link at bounding box center [198, 82] width 27 height 27
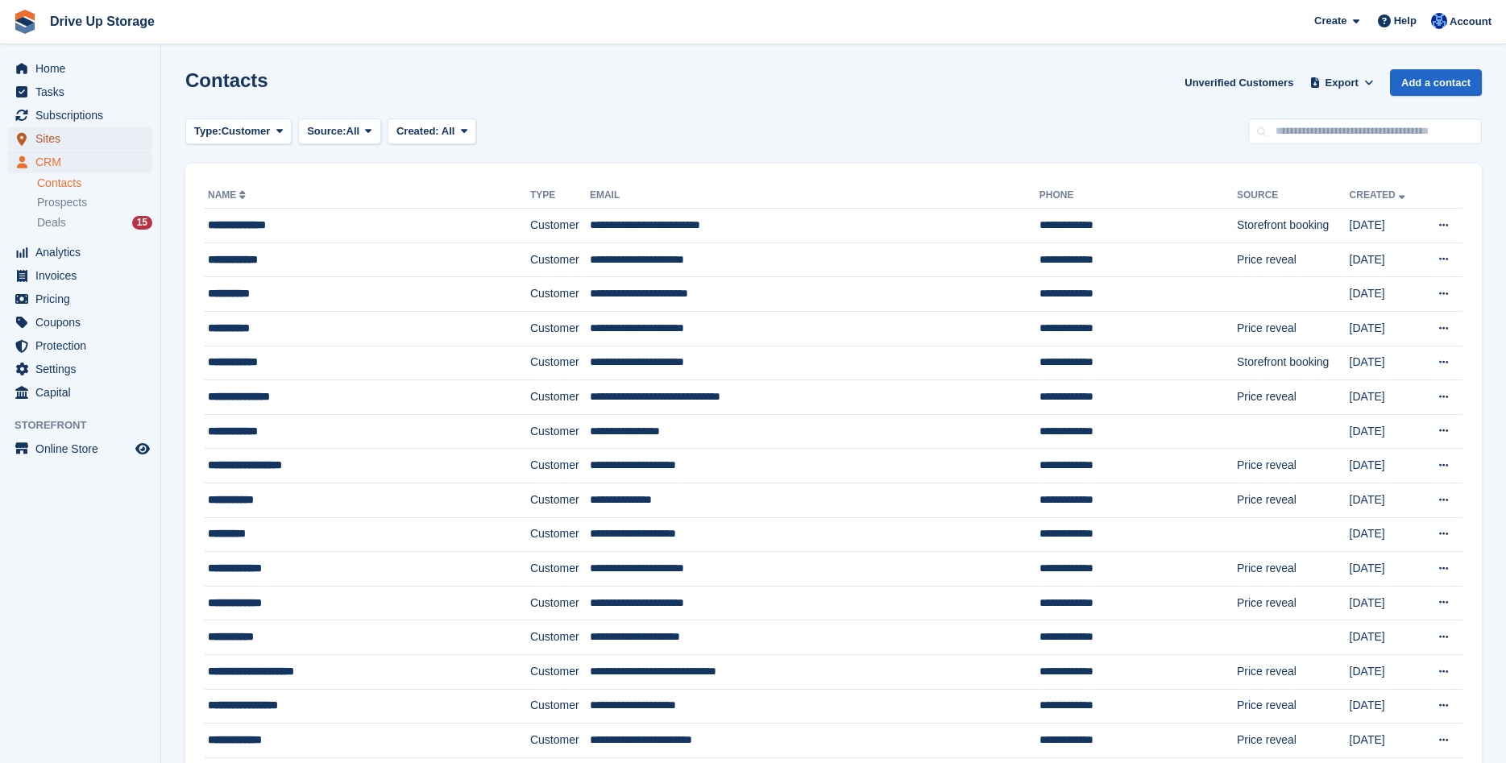
click at [102, 140] on span "Sites" at bounding box center [83, 138] width 97 height 23
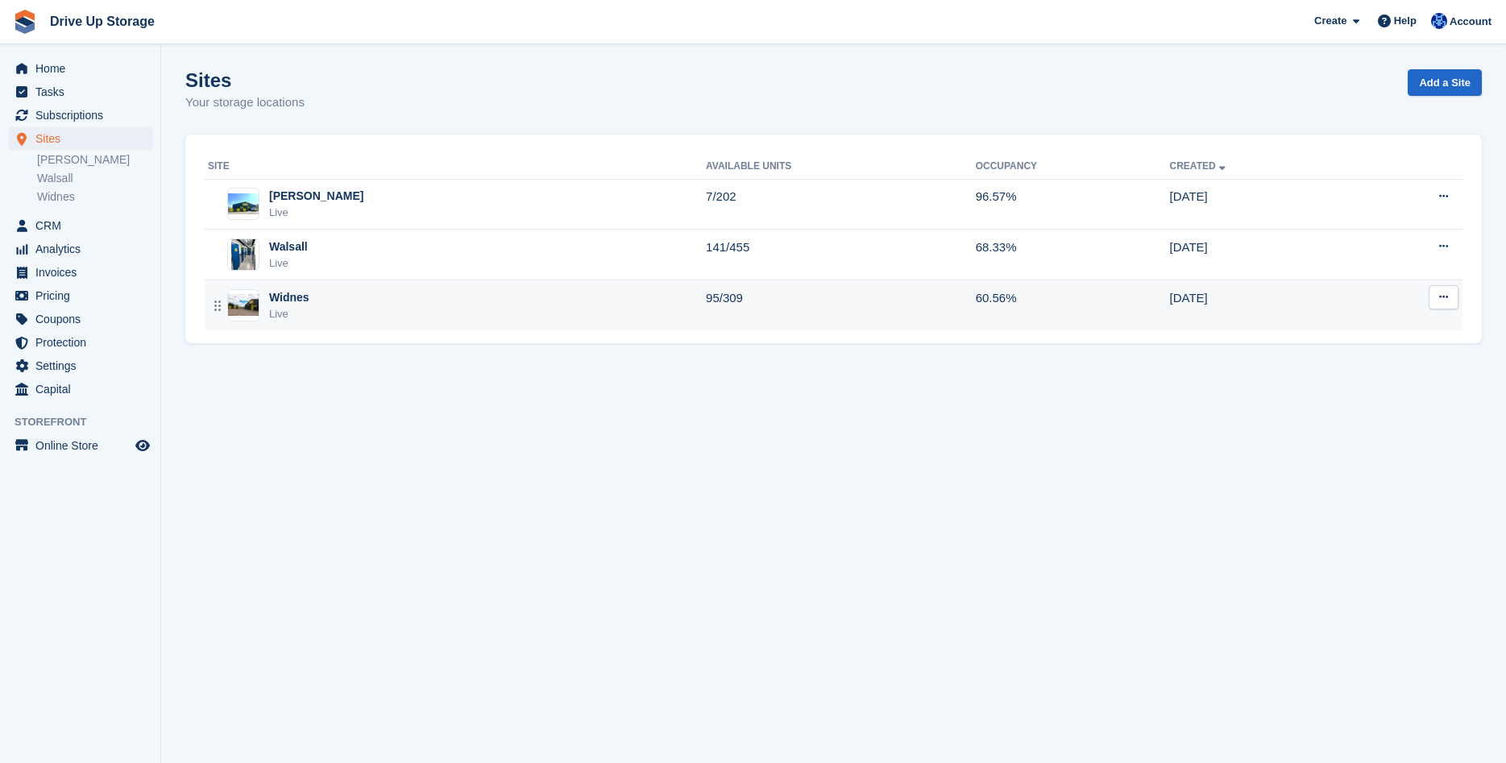
click at [371, 313] on div "Widnes Live" at bounding box center [457, 305] width 498 height 33
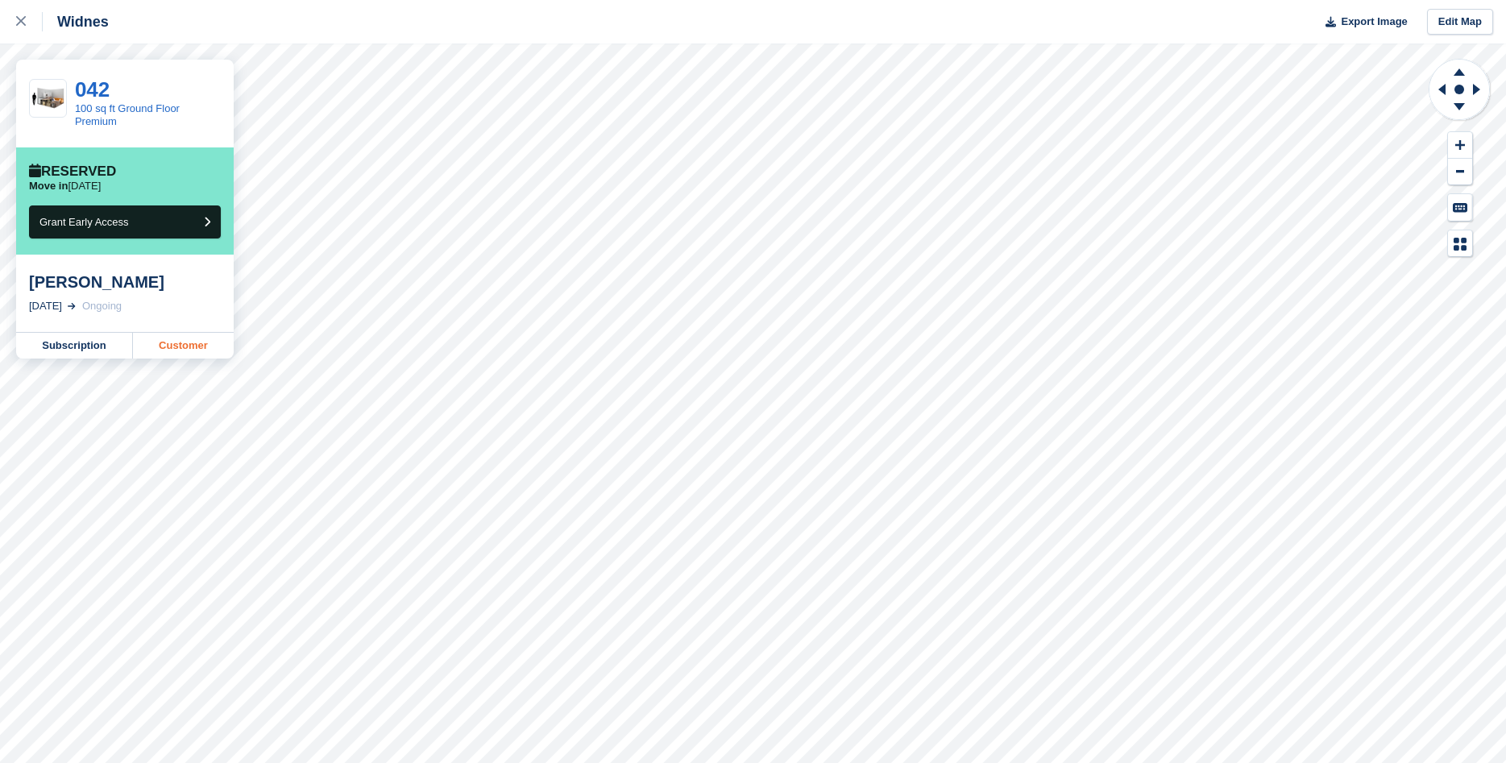
click at [161, 346] on link "Customer" at bounding box center [183, 346] width 101 height 26
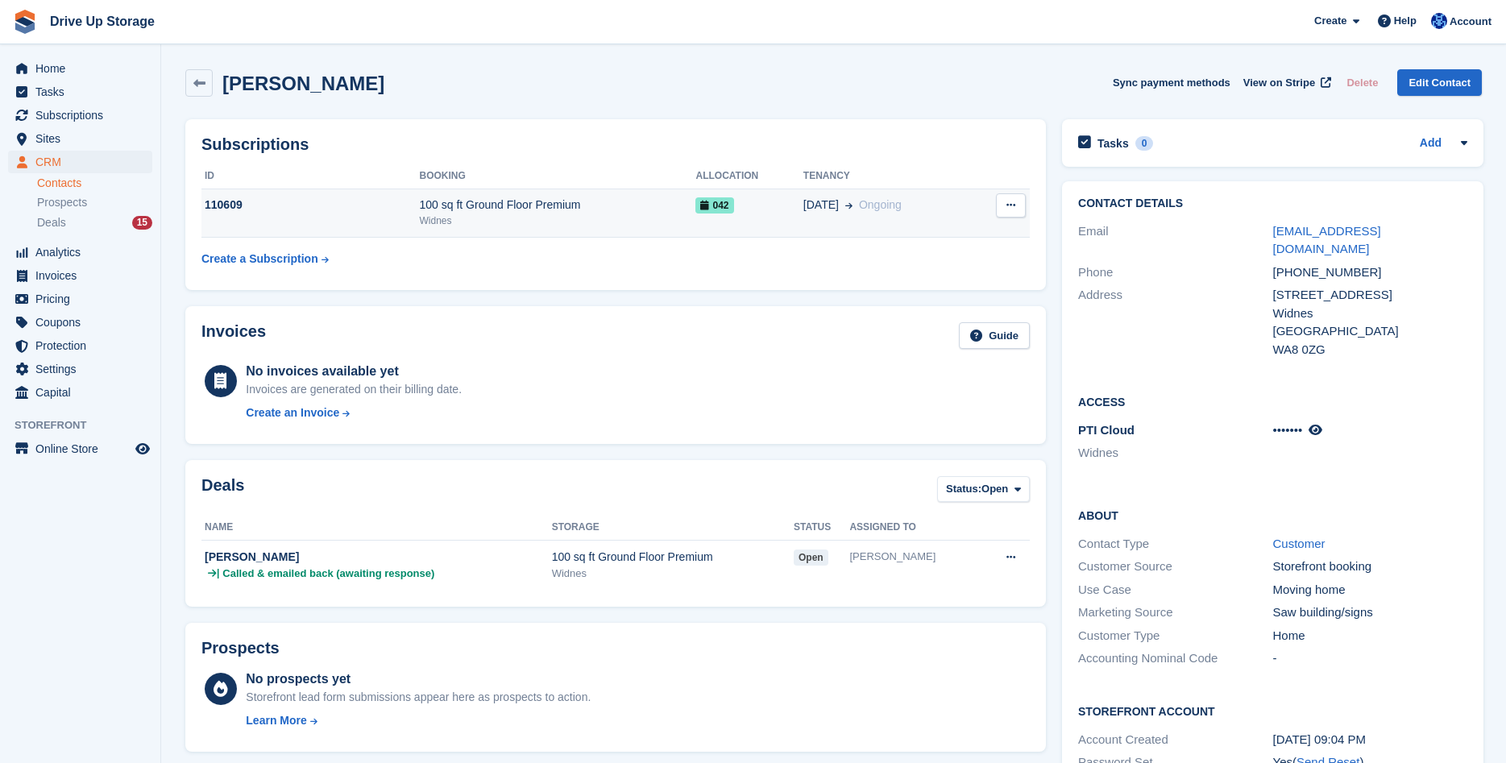
click at [1020, 207] on button at bounding box center [1011, 205] width 30 height 24
click at [1054, 381] on div "Contact Details Email [EMAIL_ADDRESS][DOMAIN_NAME] Phone [PHONE_NUMBER] Address…" at bounding box center [1273, 508] width 438 height 671
click at [471, 208] on div "100 sq ft Ground Floor Premium" at bounding box center [557, 205] width 276 height 17
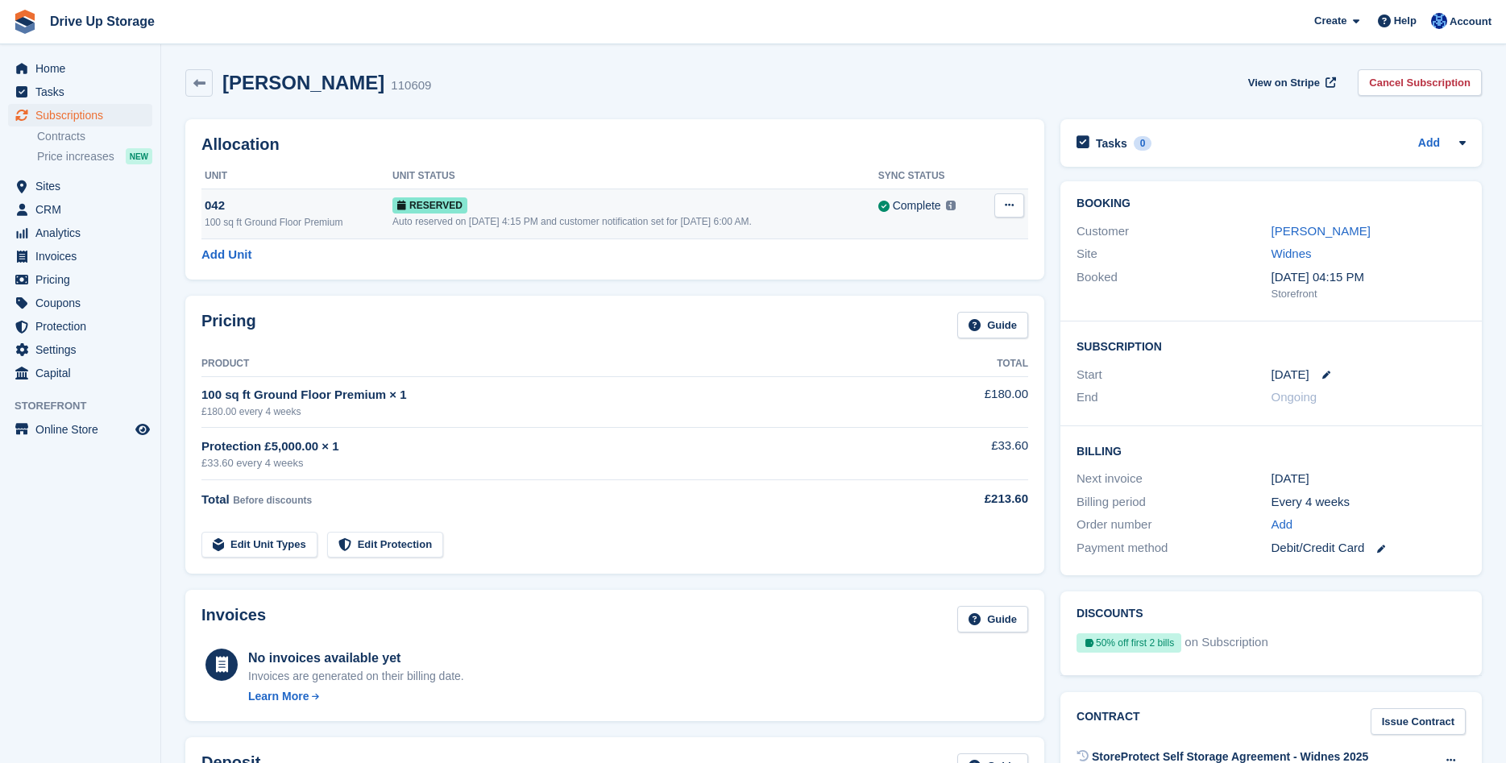
click at [999, 208] on button at bounding box center [1009, 205] width 30 height 24
click at [905, 276] on p "Deallocate" at bounding box center [947, 271] width 140 height 21
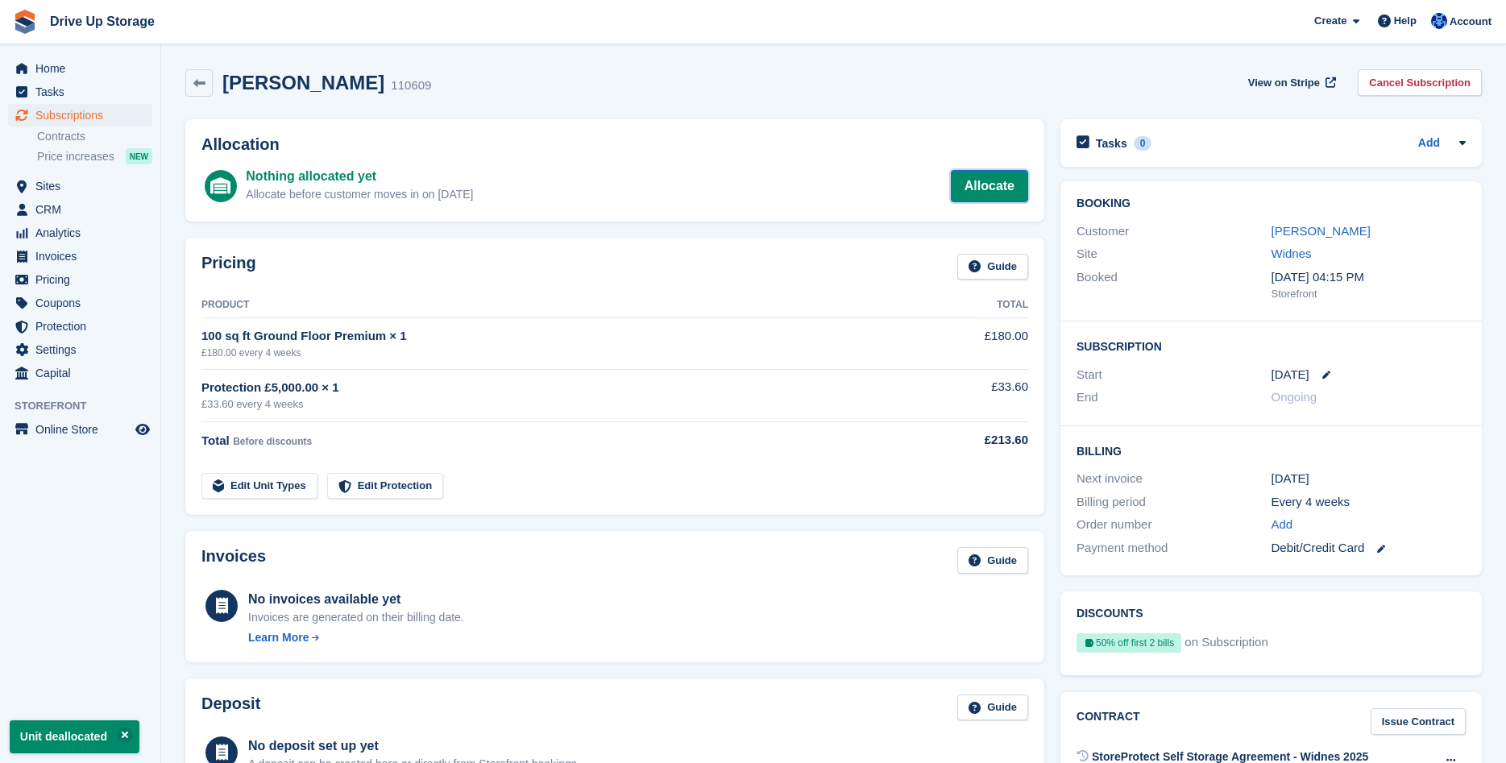
click at [1007, 189] on link "Allocate" at bounding box center [989, 186] width 77 height 32
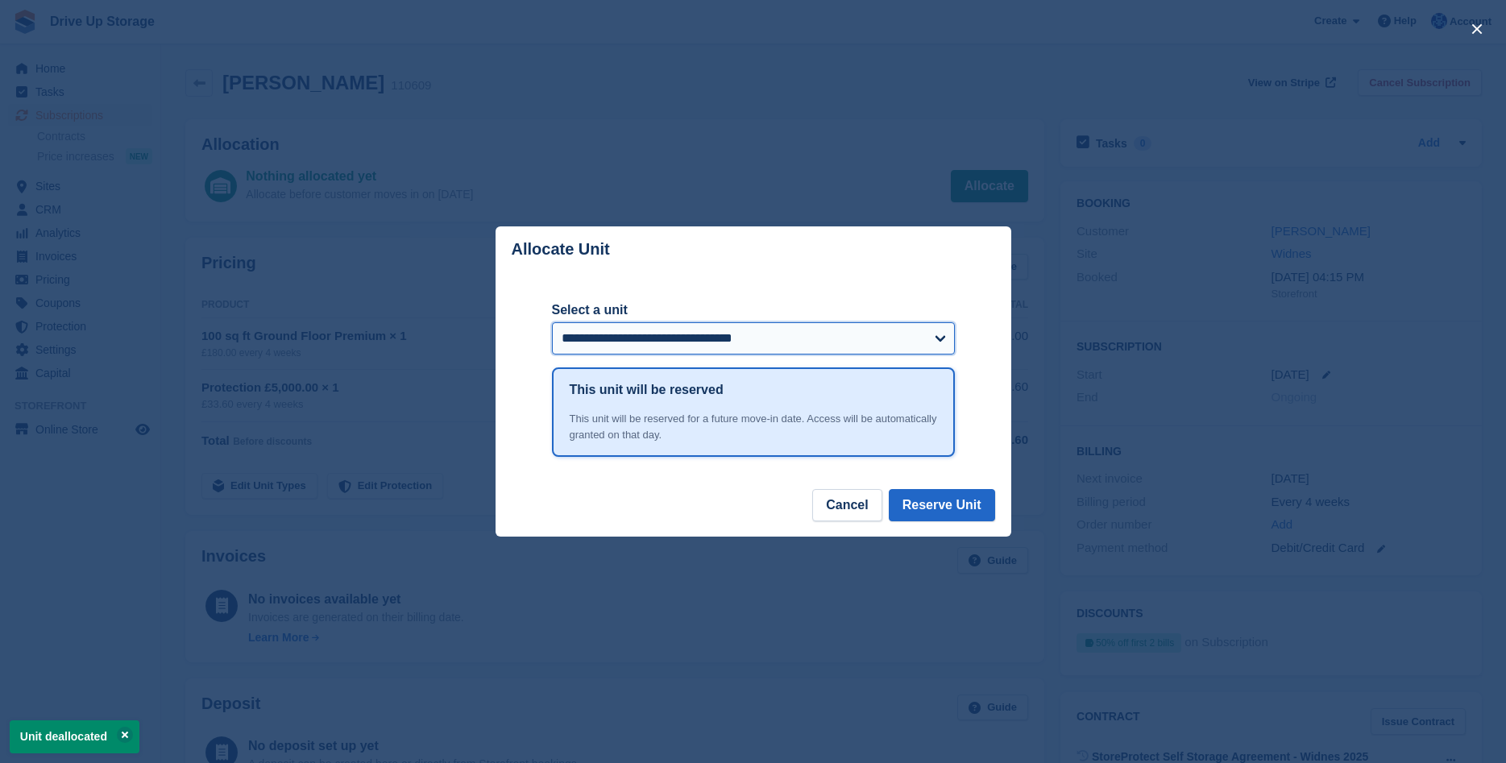
select select "******"
click option "**********" at bounding box center [0, 0] width 0 height 0
click at [950, 508] on button "Reserve Unit" at bounding box center [942, 505] width 106 height 32
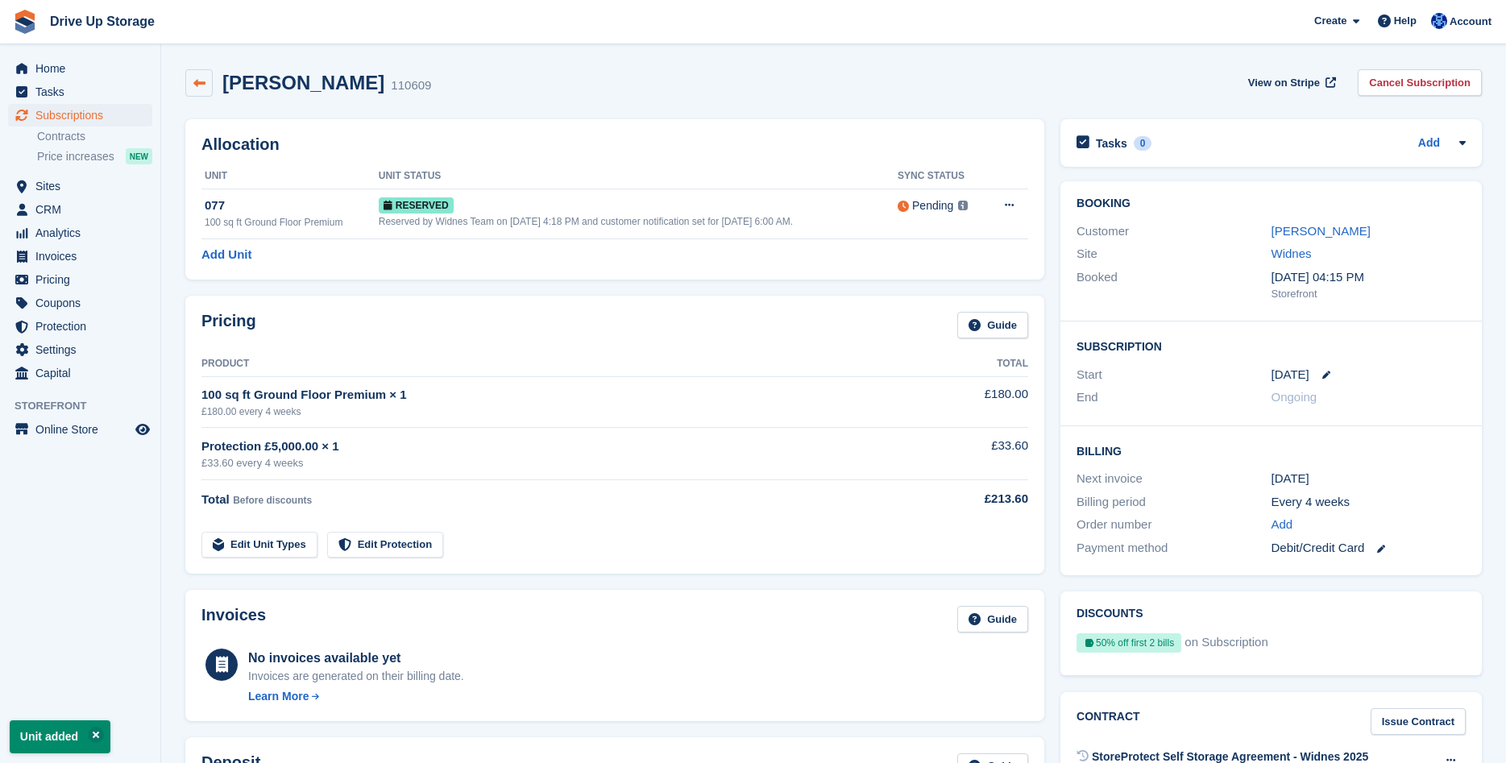
click at [191, 83] on link at bounding box center [198, 82] width 27 height 27
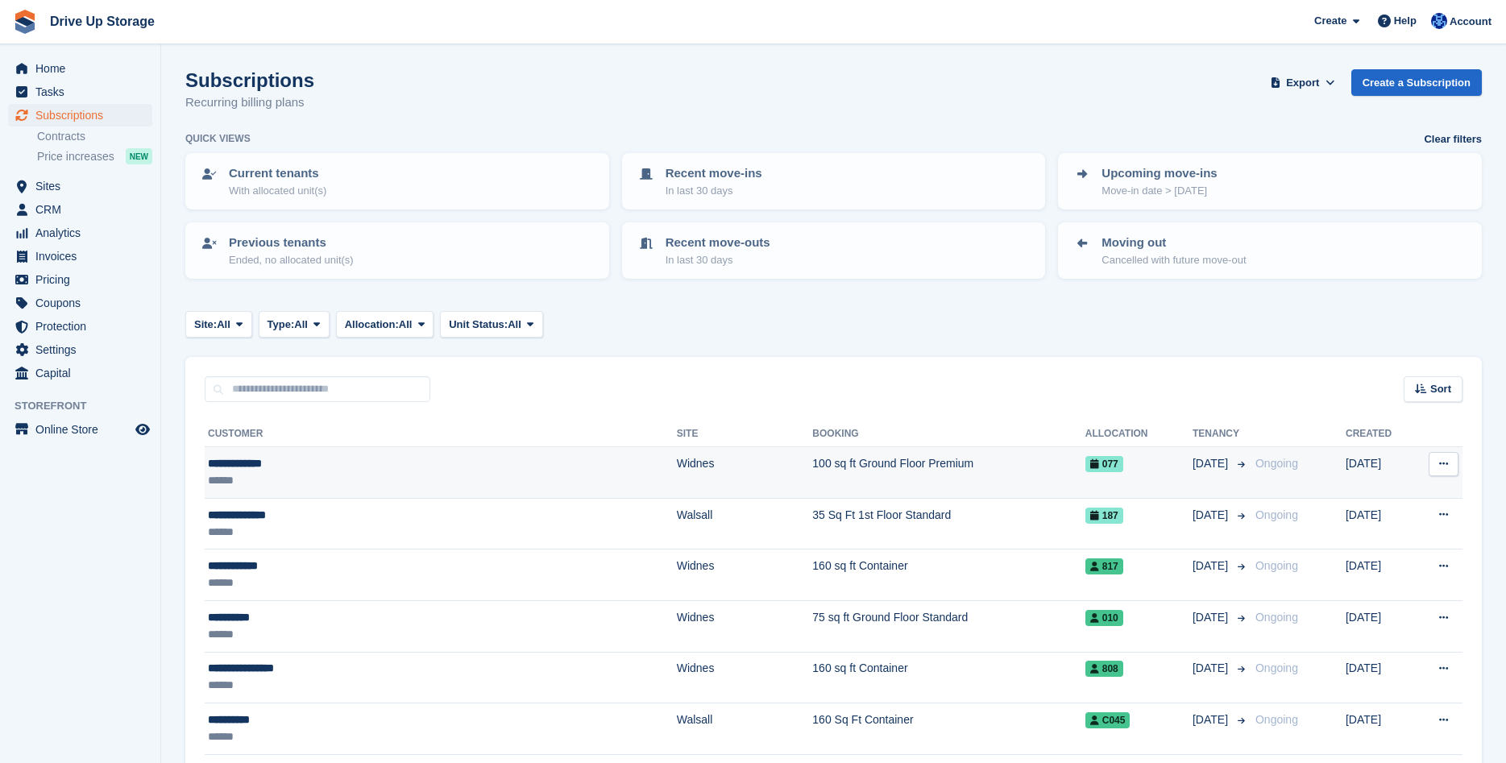
click at [376, 479] on div "******" at bounding box center [367, 480] width 319 height 17
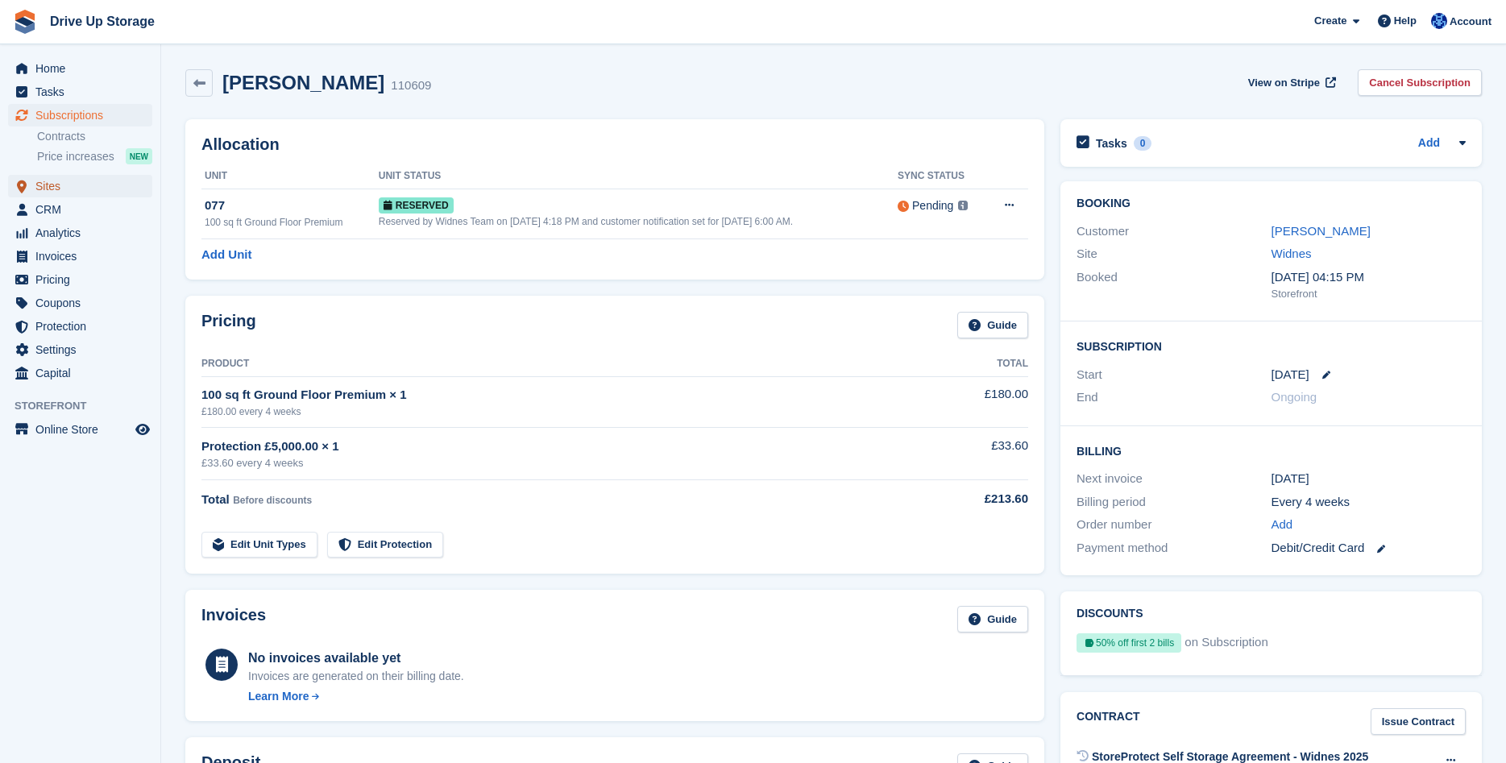
click at [60, 189] on span "Sites" at bounding box center [83, 186] width 97 height 23
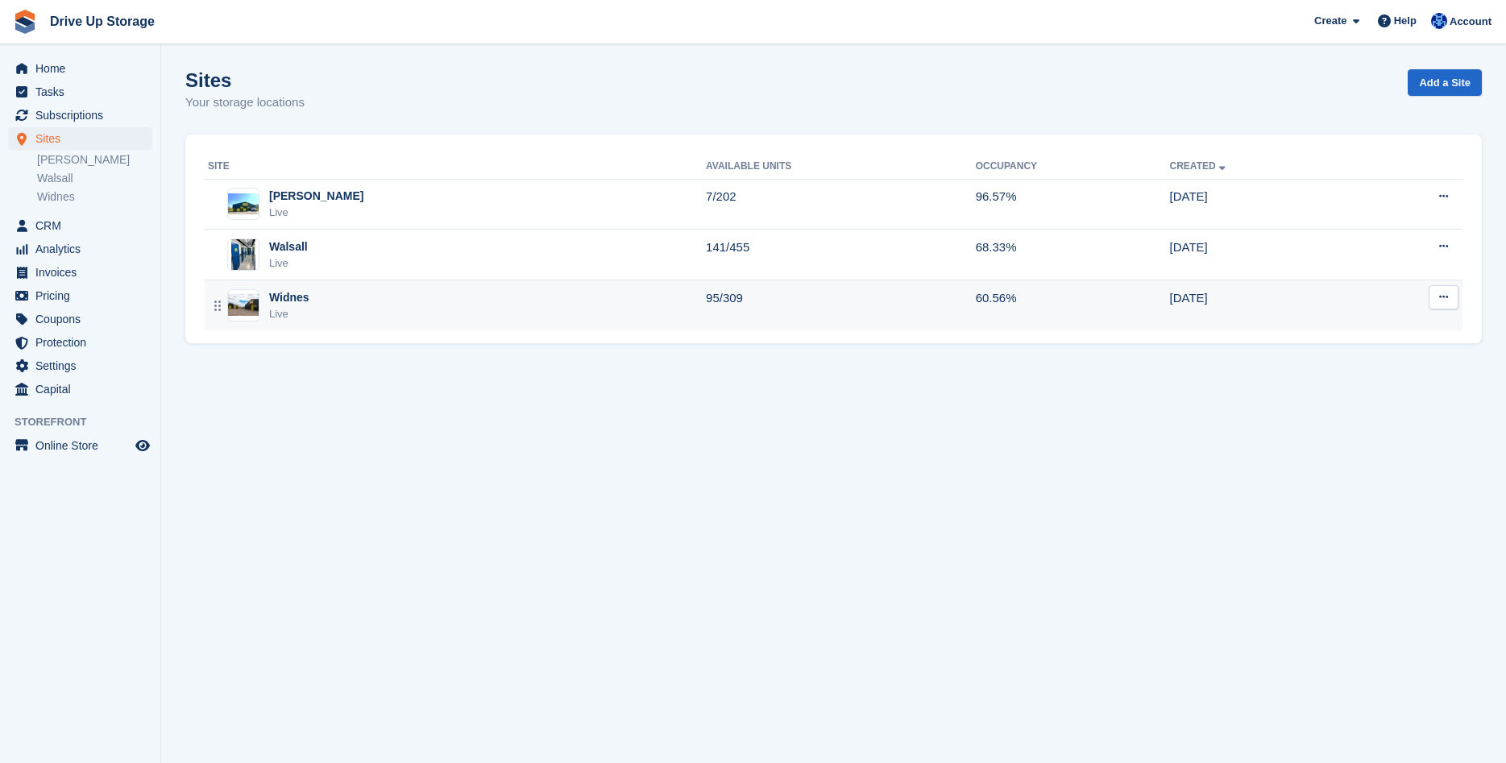
click at [375, 317] on div "Widnes Live" at bounding box center [457, 305] width 498 height 33
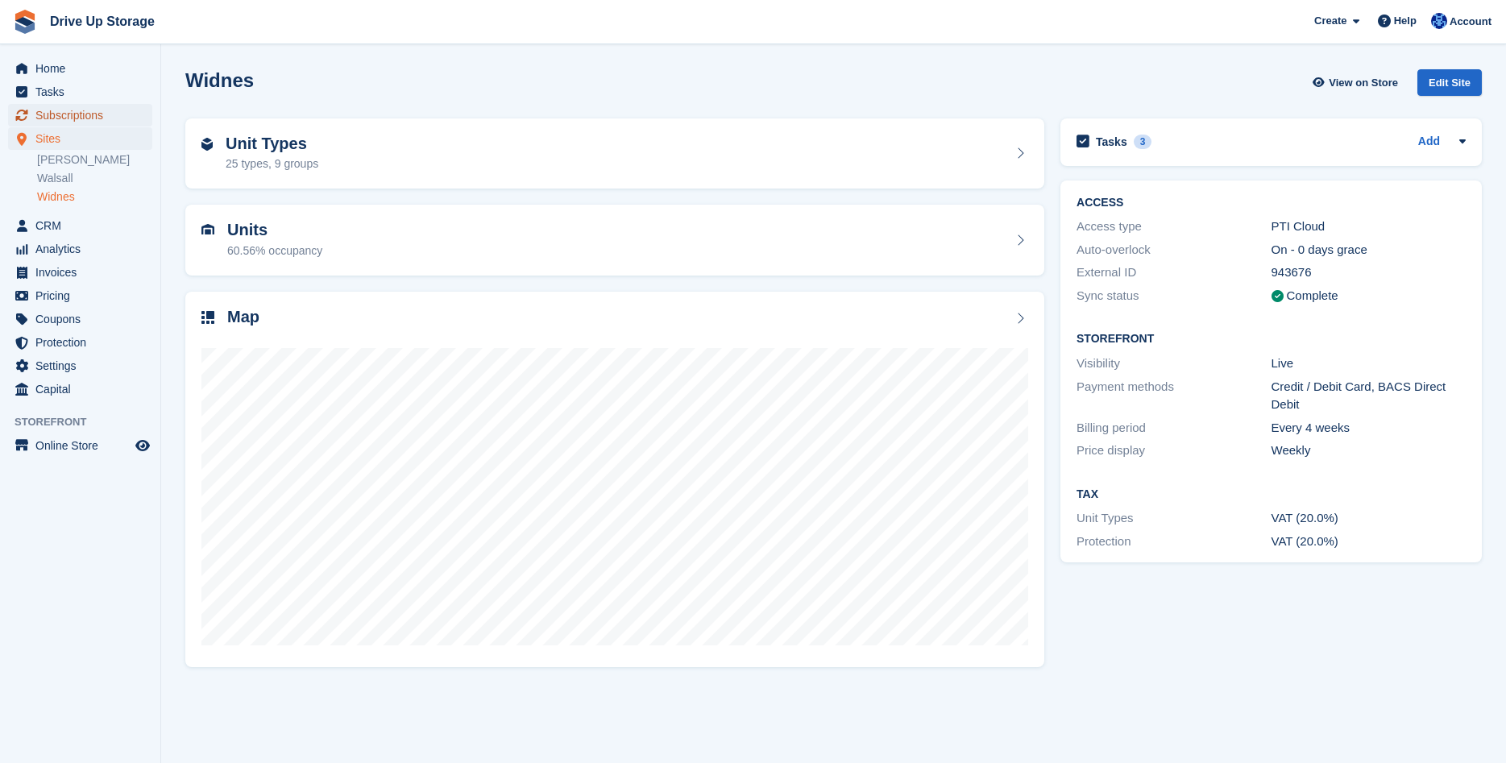
click at [78, 113] on span "Subscriptions" at bounding box center [83, 115] width 97 height 23
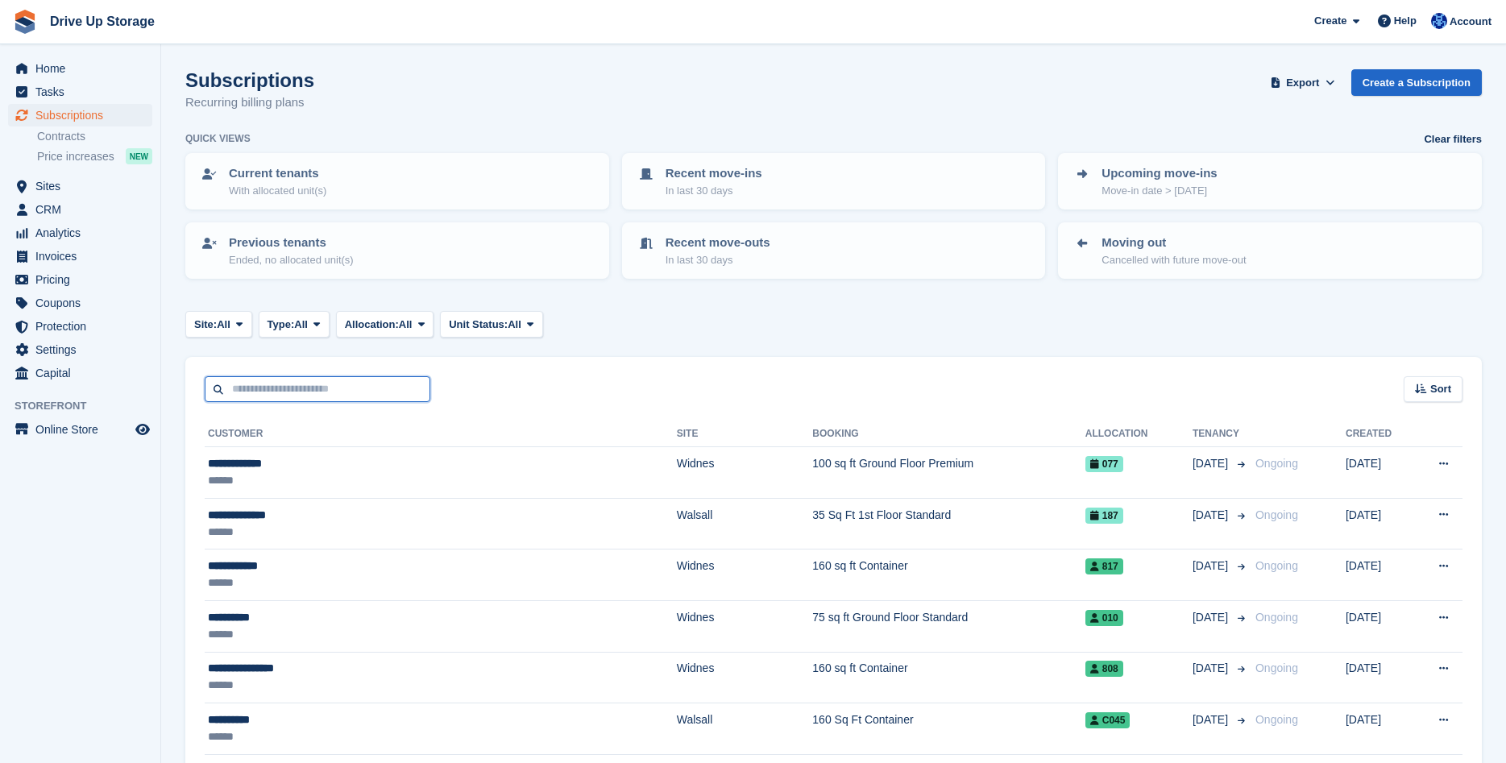
click at [254, 392] on input "text" at bounding box center [318, 389] width 226 height 27
type input "**********"
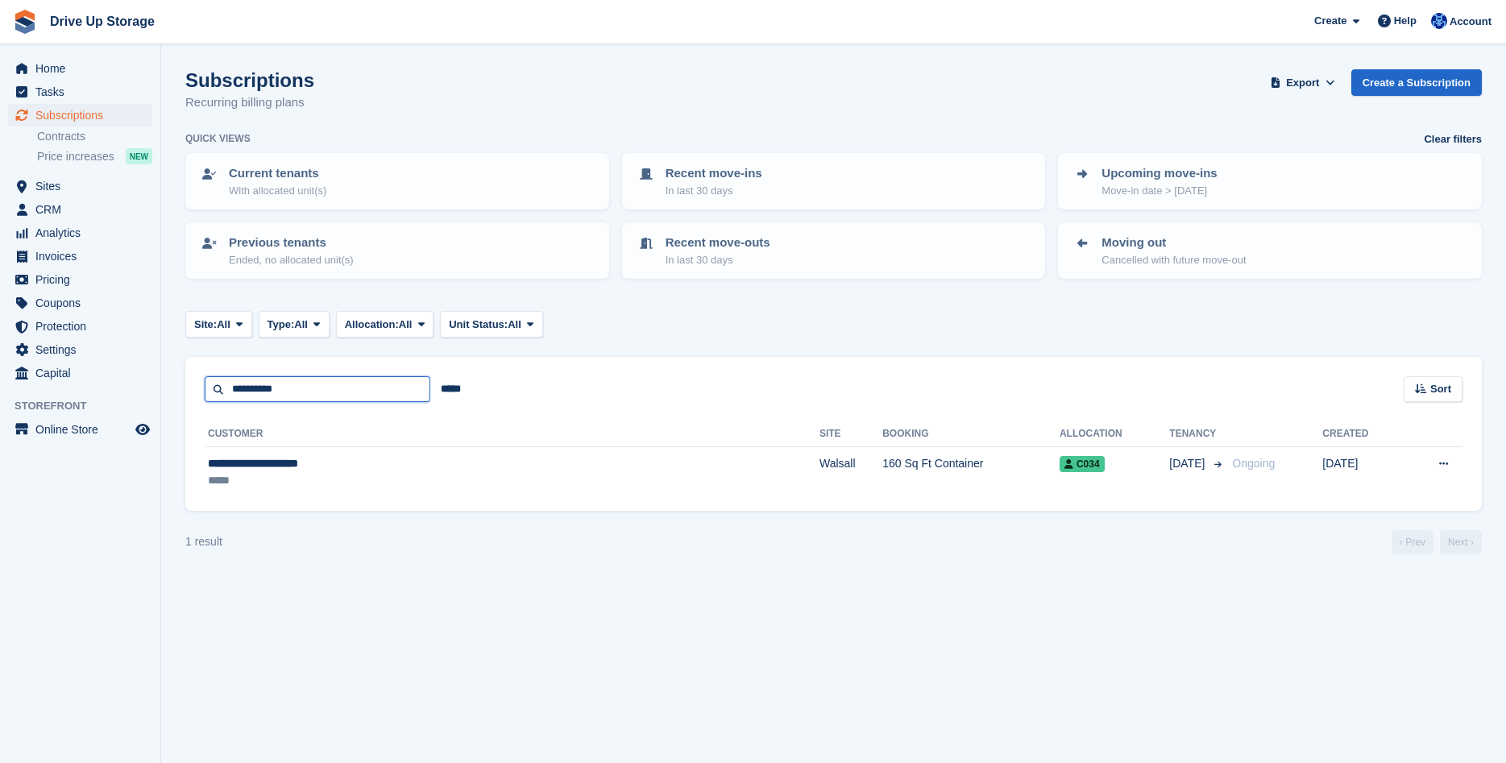
drag, startPoint x: 327, startPoint y: 388, endPoint x: -41, endPoint y: 344, distance: 370.8
click at [205, 376] on input "**********" at bounding box center [318, 389] width 226 height 27
type input "*****"
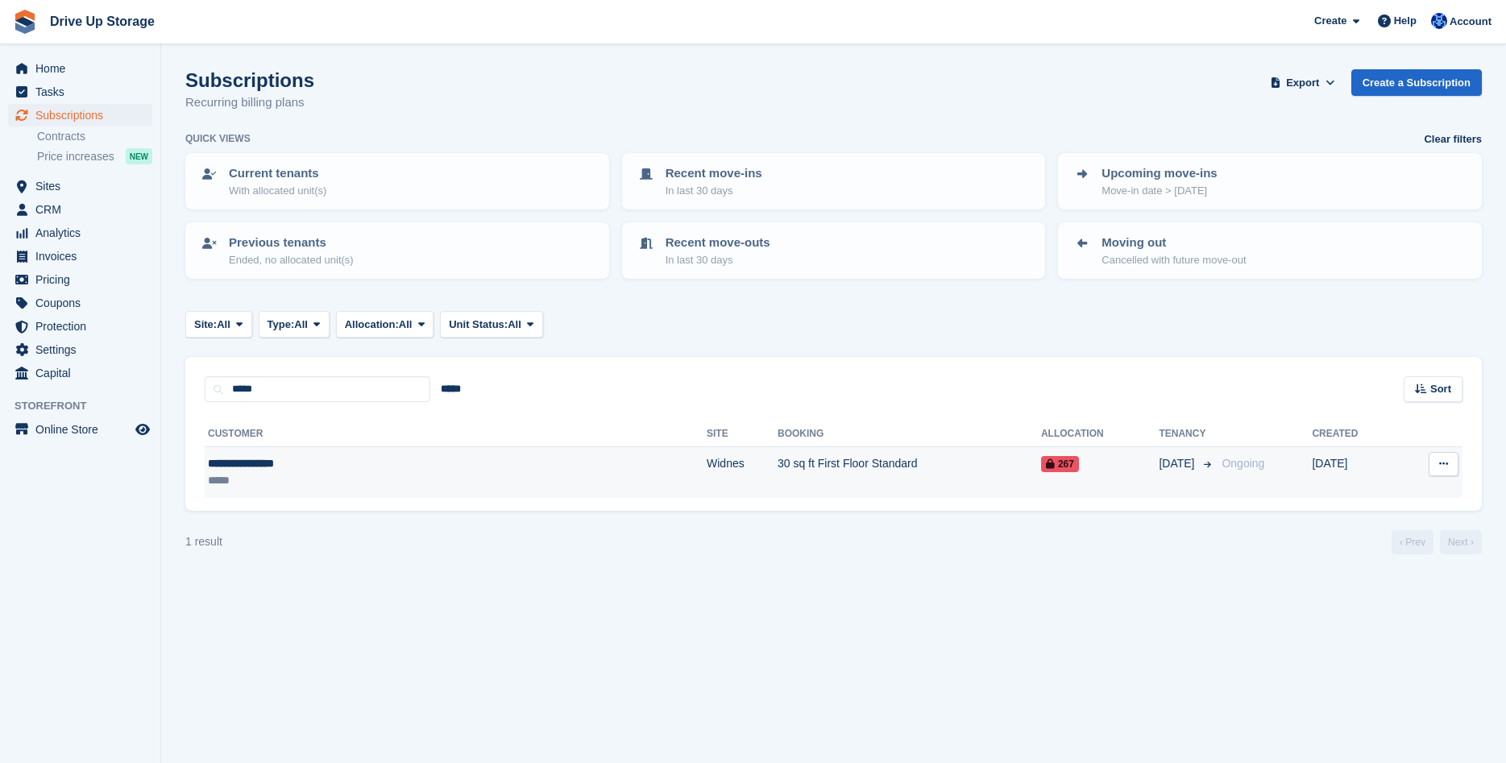
click at [707, 460] on td "Widnes" at bounding box center [742, 472] width 71 height 51
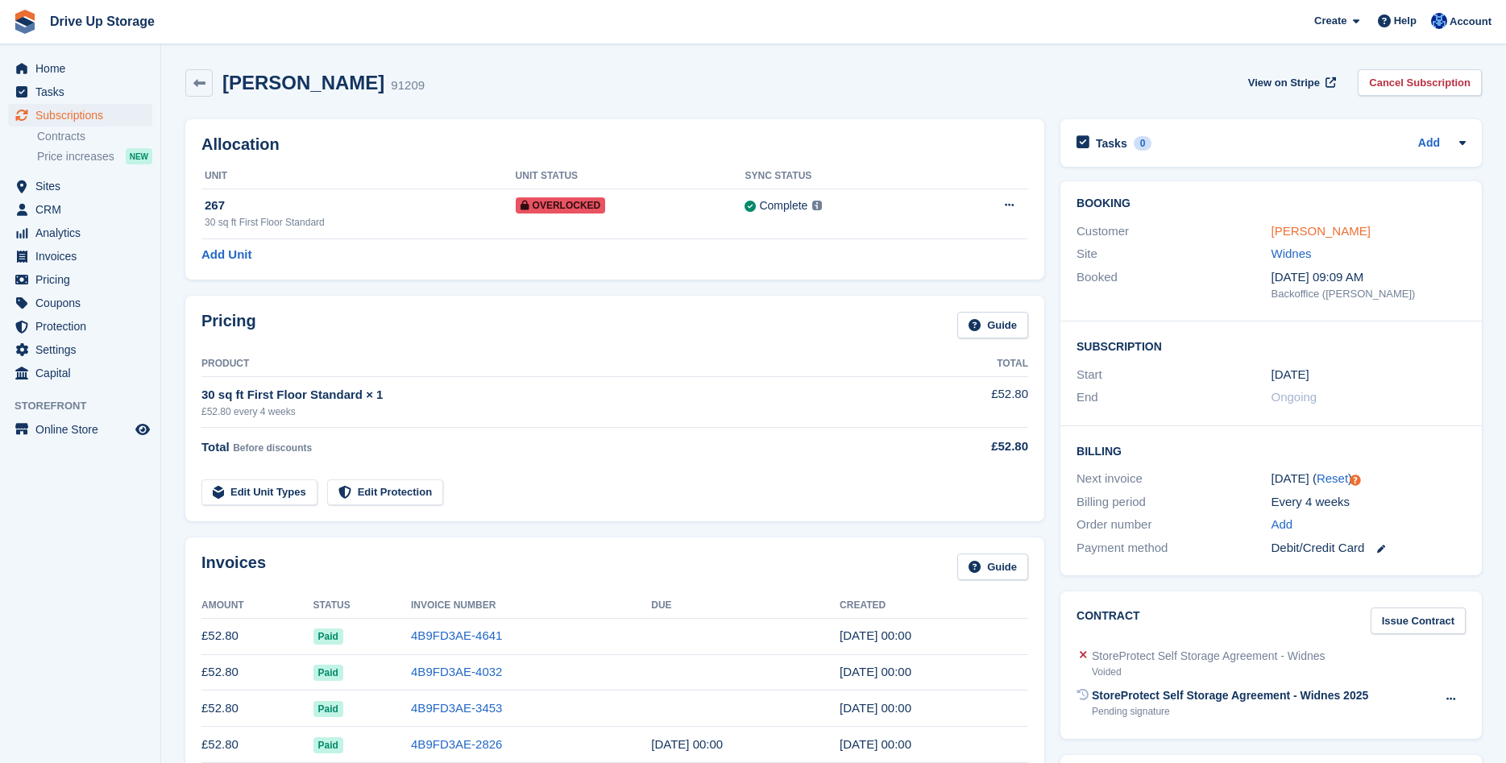
click at [1323, 230] on link "Mr Stephen Doran" at bounding box center [1321, 231] width 99 height 14
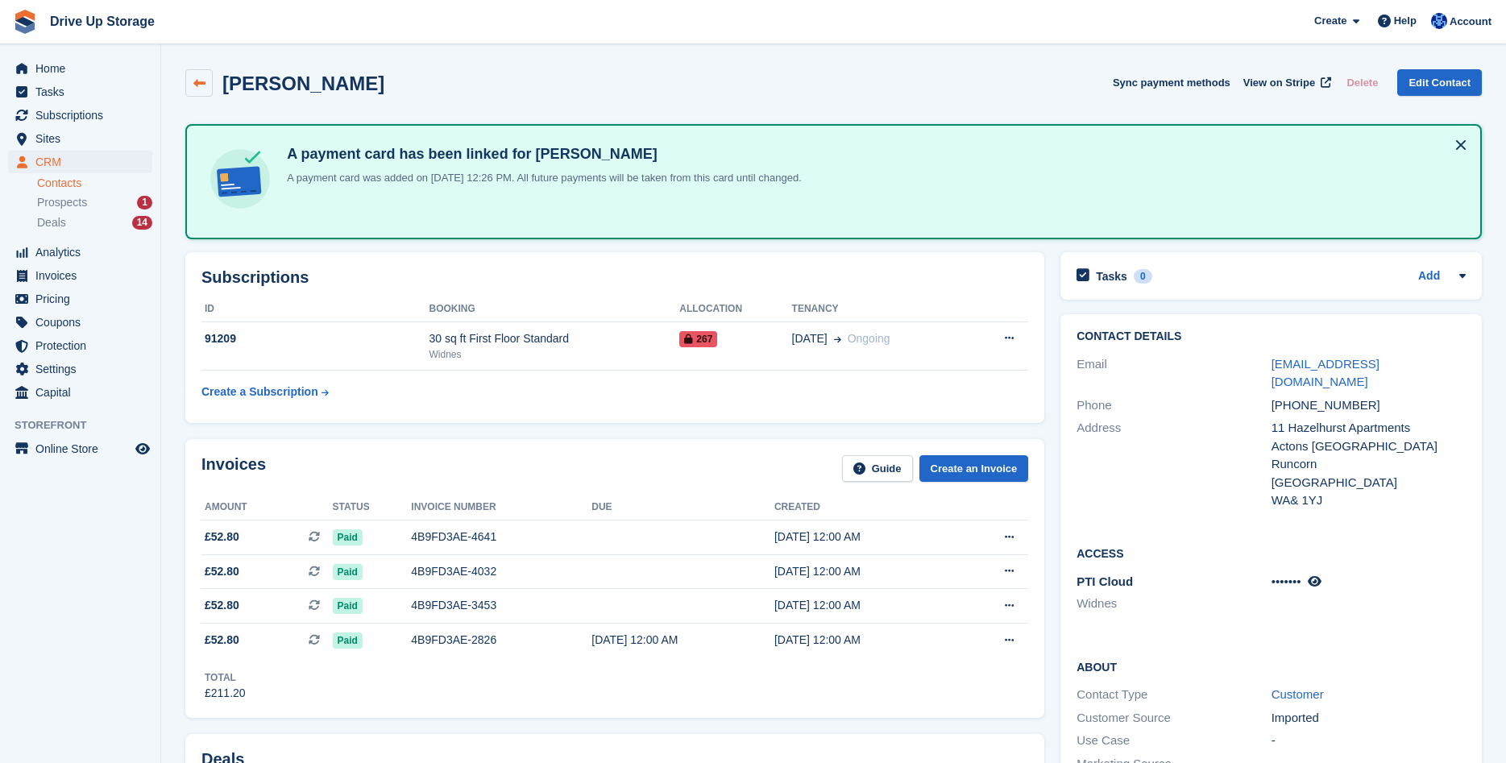
click at [197, 85] on icon at bounding box center [199, 83] width 12 height 12
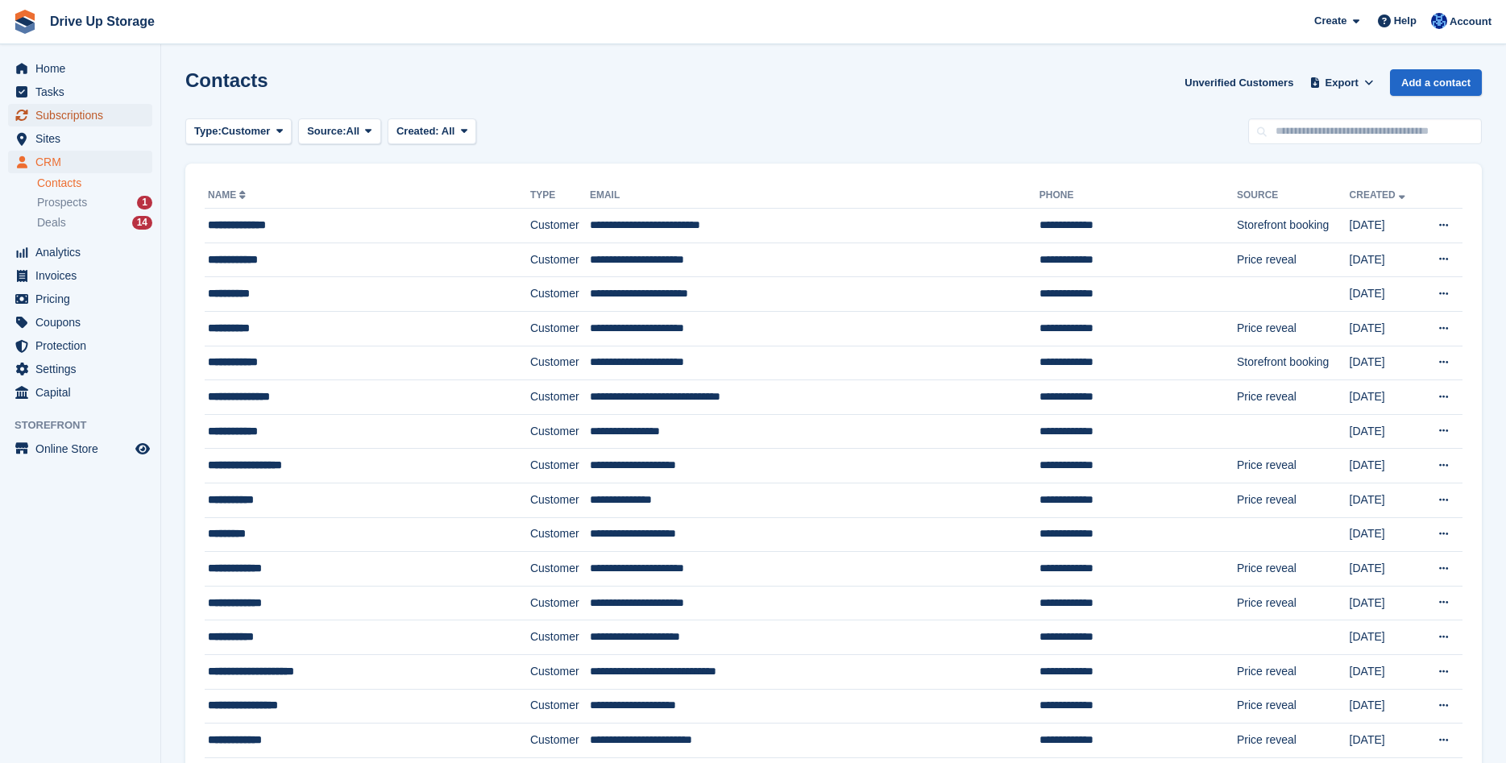
click at [75, 114] on span "Subscriptions" at bounding box center [83, 115] width 97 height 23
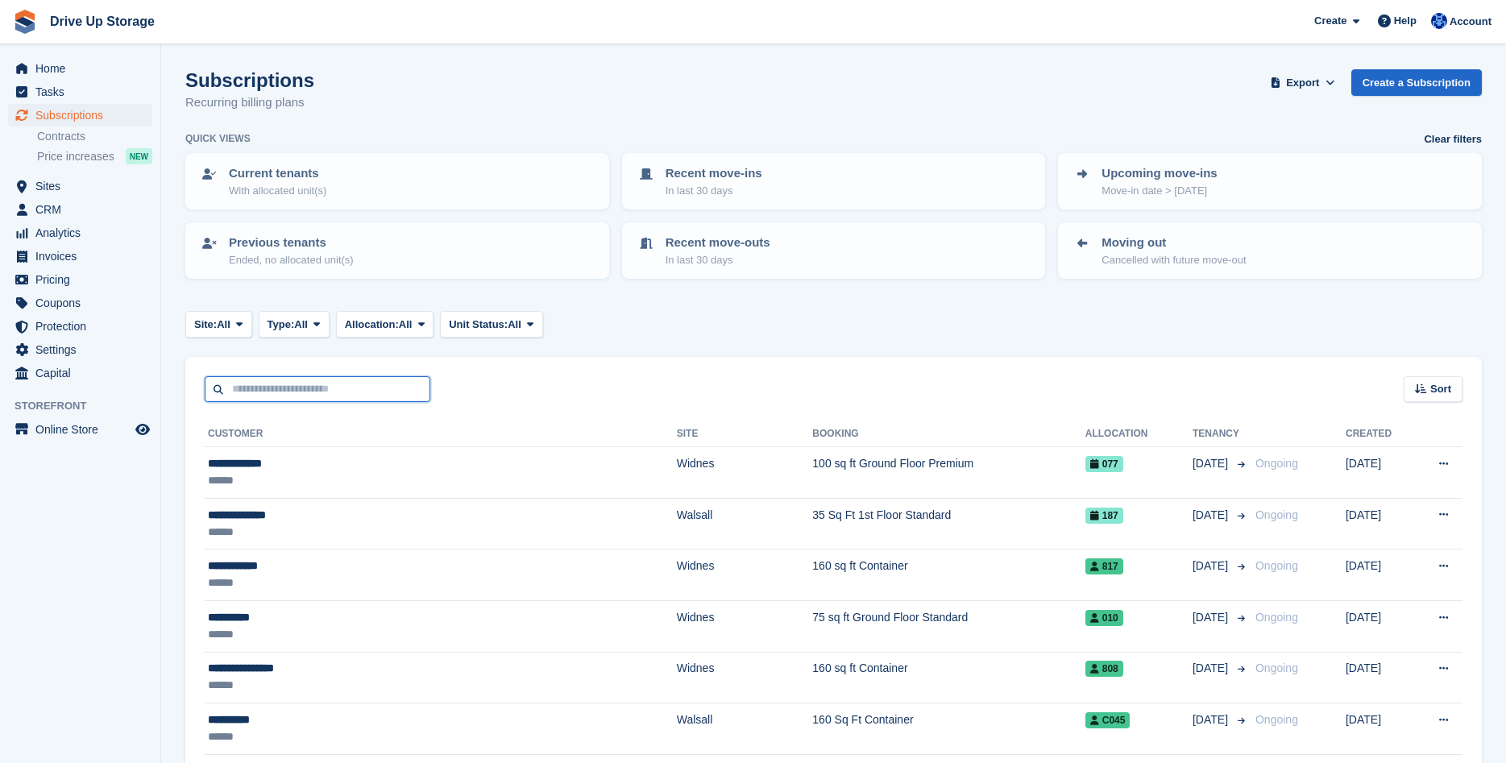
click at [362, 385] on input "text" at bounding box center [318, 389] width 226 height 27
type input "********"
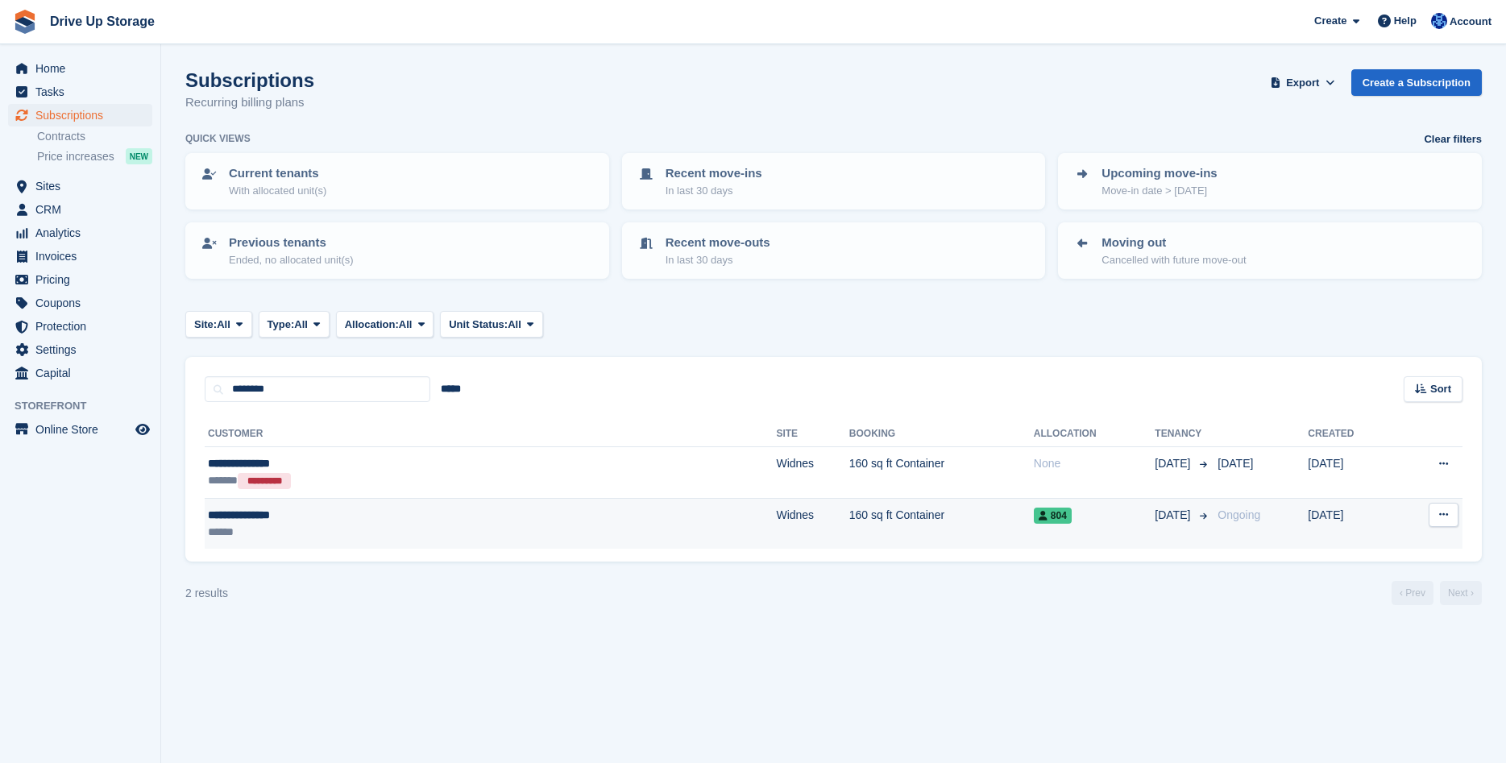
click at [849, 517] on td "160 sq ft Container" at bounding box center [941, 523] width 185 height 51
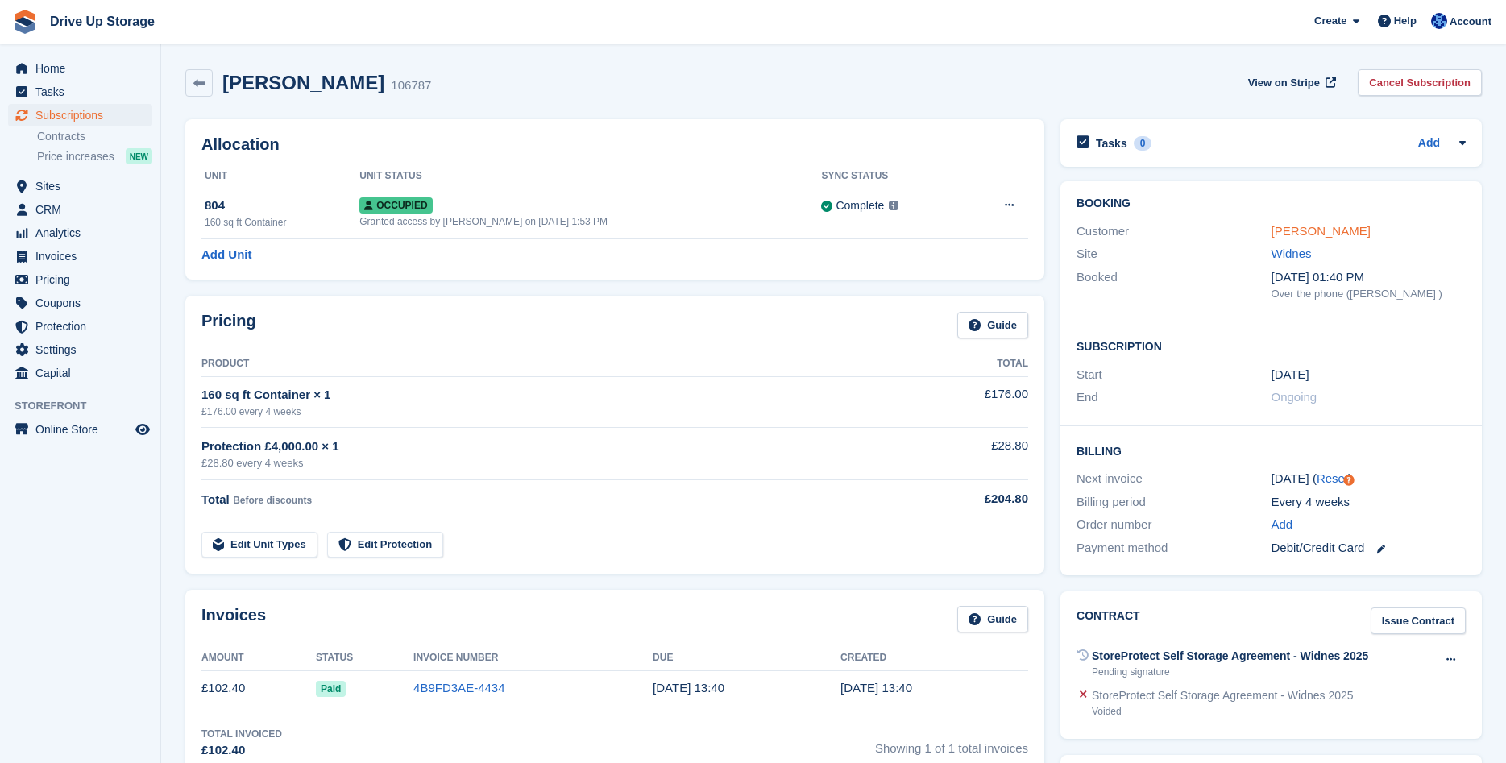
click at [1344, 232] on link "Joseph Molyneux" at bounding box center [1321, 231] width 99 height 14
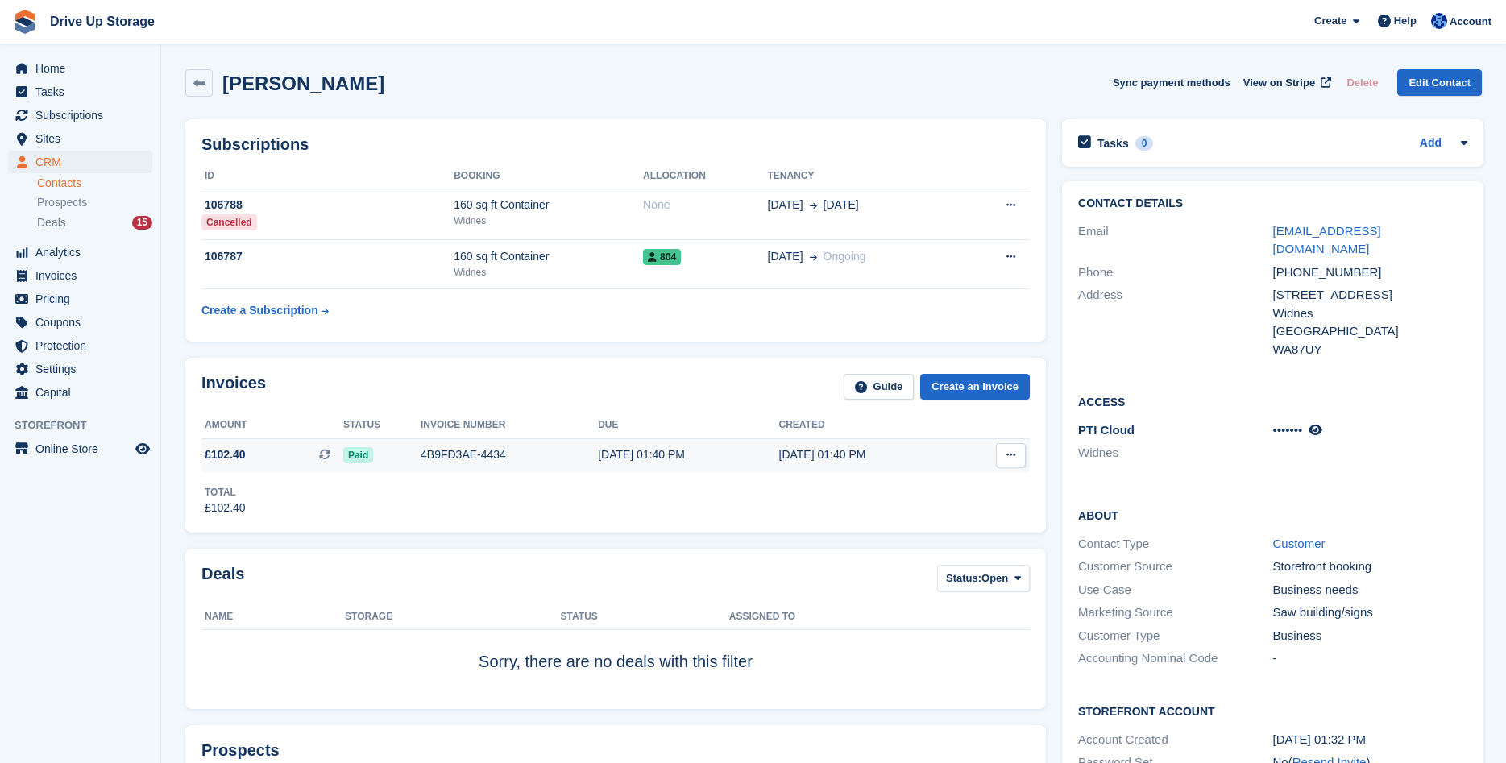
click at [1003, 454] on button at bounding box center [1011, 455] width 30 height 24
click at [902, 483] on p "Download PDF" at bounding box center [948, 486] width 140 height 21
click at [200, 82] on icon at bounding box center [199, 83] width 12 height 12
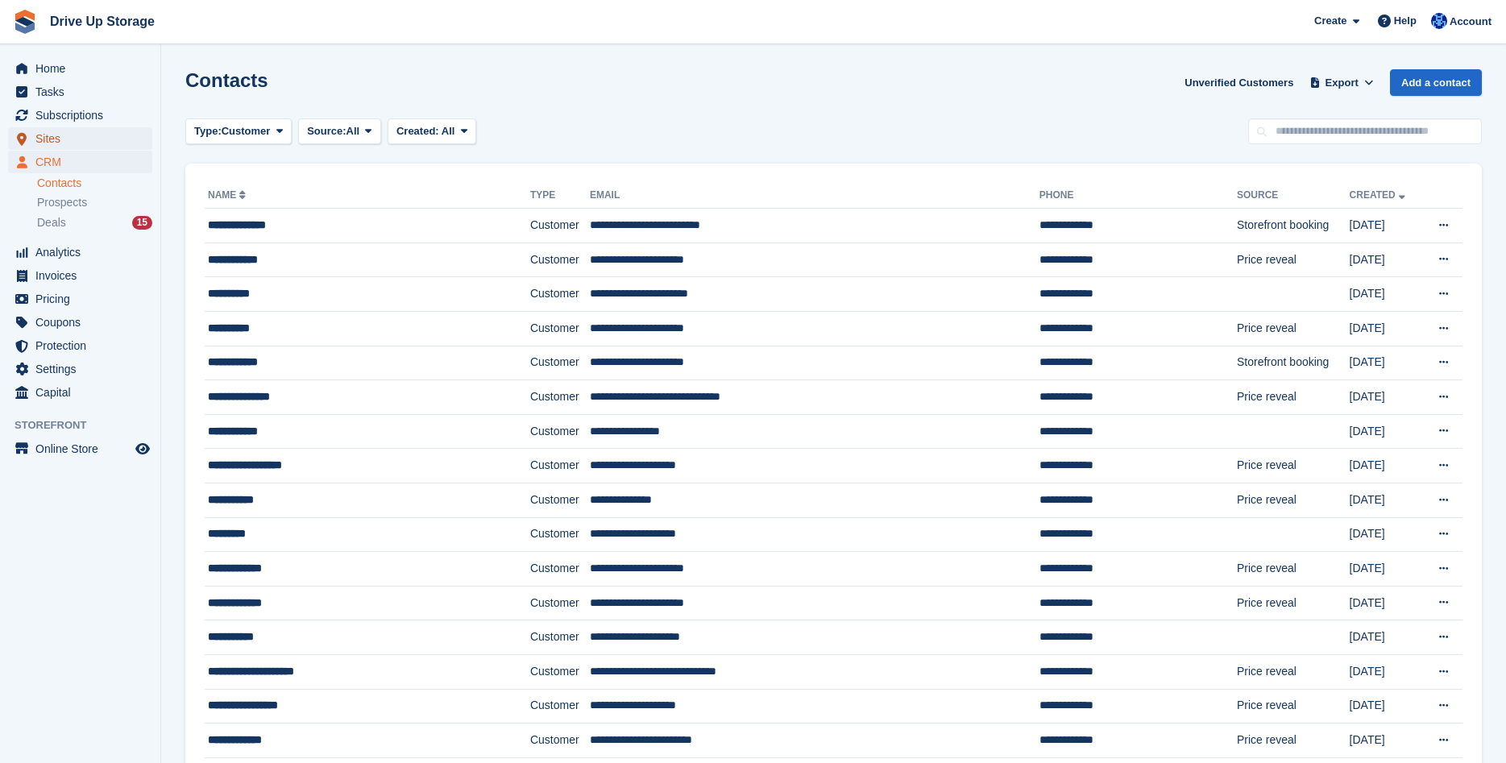
click at [47, 140] on span "Sites" at bounding box center [83, 138] width 97 height 23
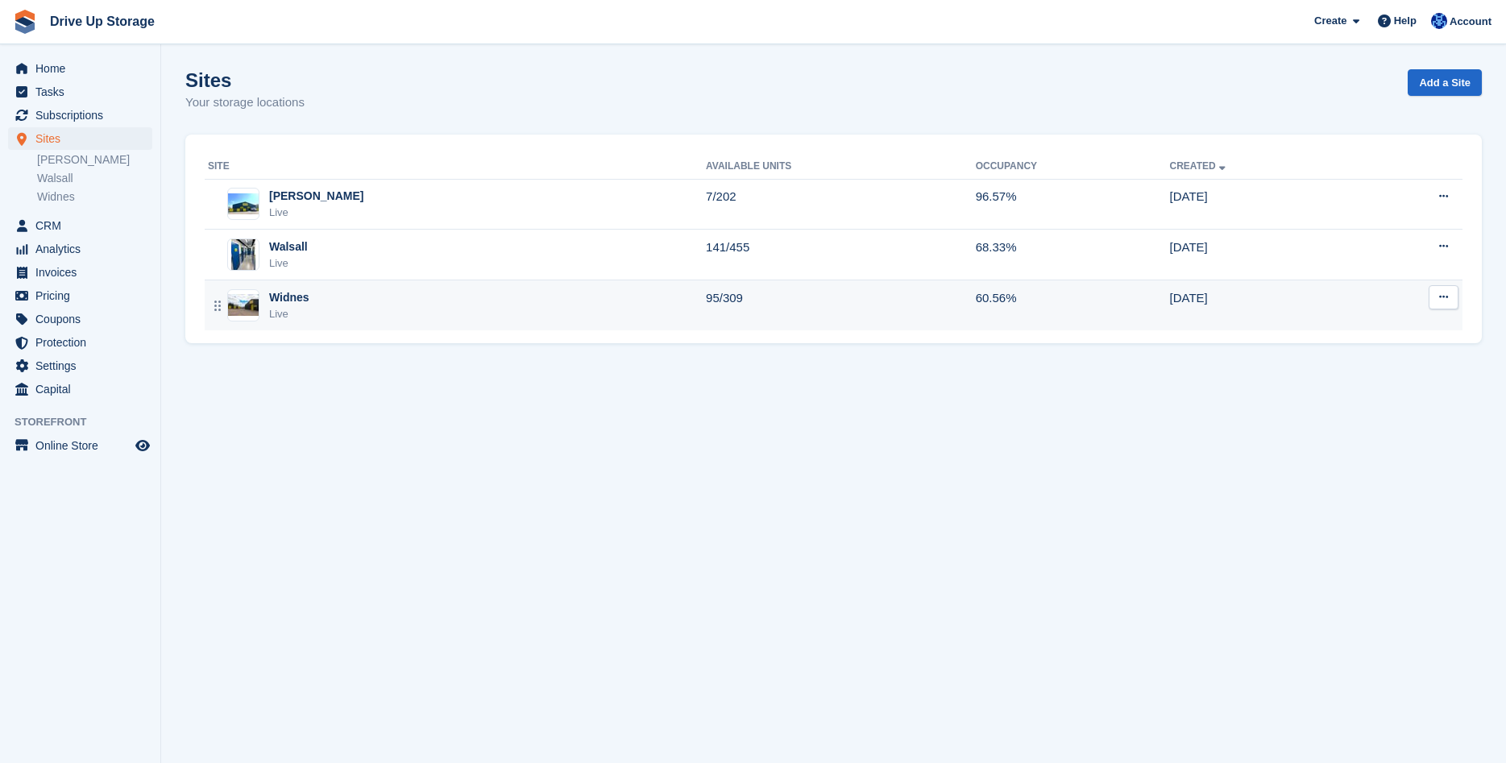
click at [404, 292] on div "Widnes Live" at bounding box center [457, 305] width 498 height 33
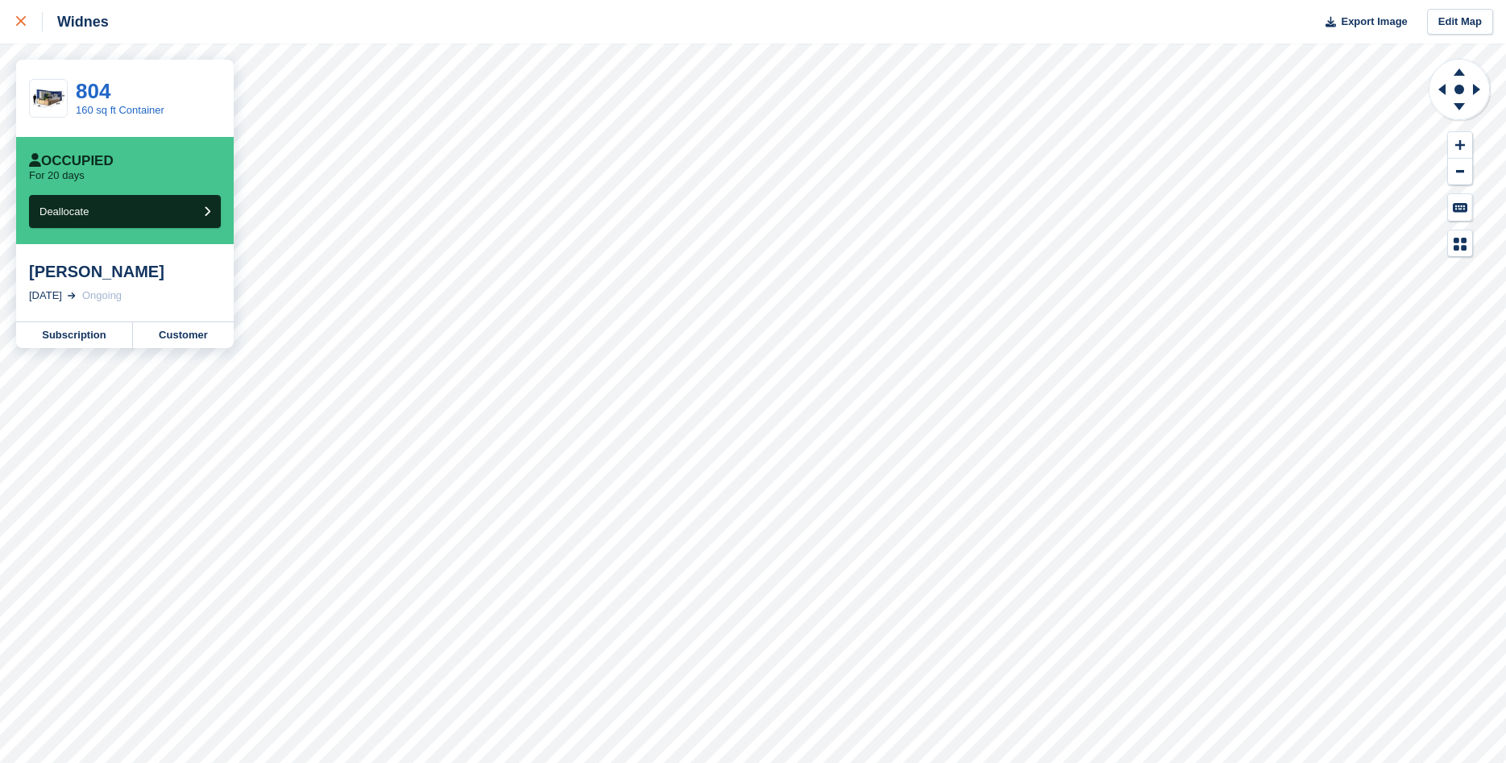
click at [13, 27] on link at bounding box center [21, 22] width 43 height 44
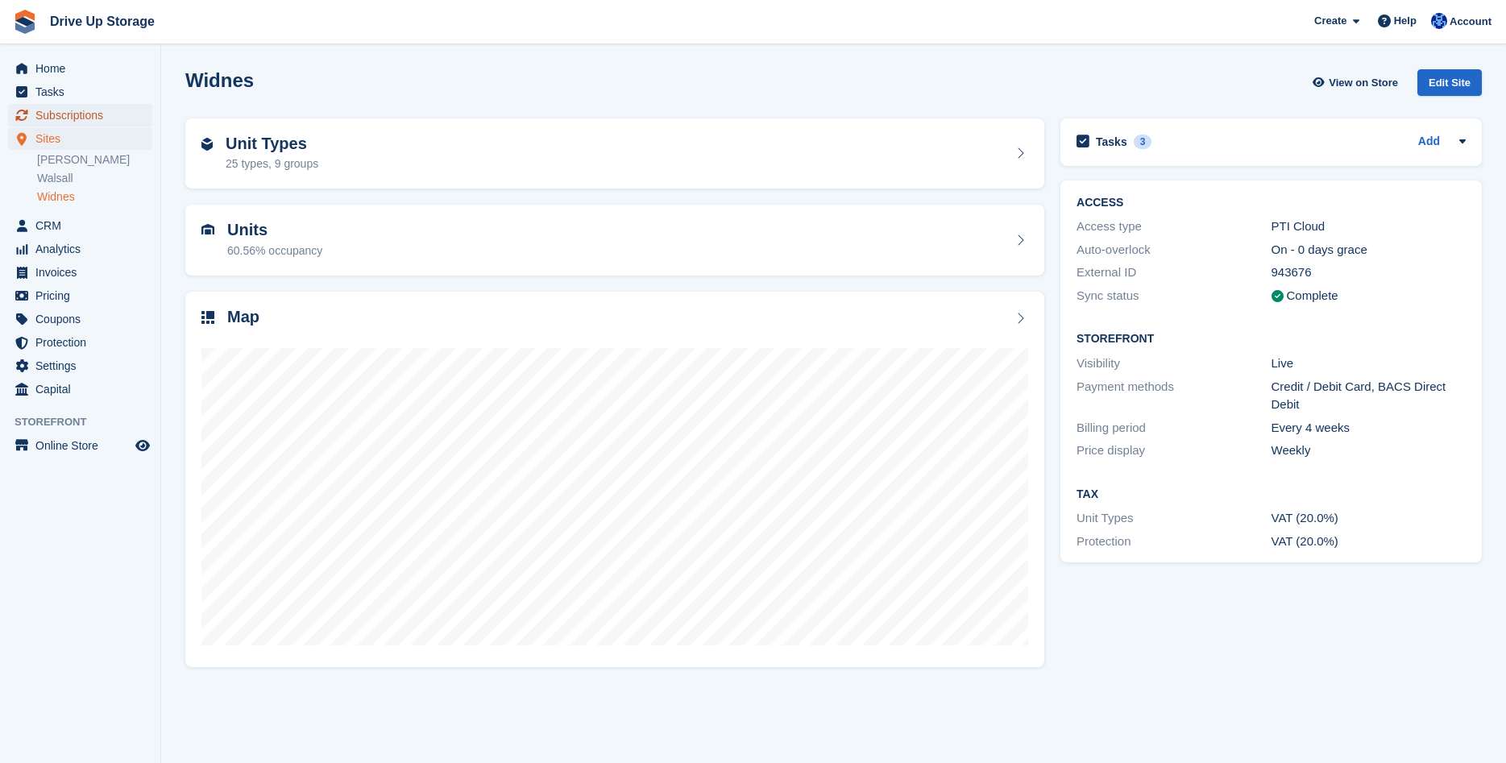
click at [60, 107] on span "Subscriptions" at bounding box center [83, 115] width 97 height 23
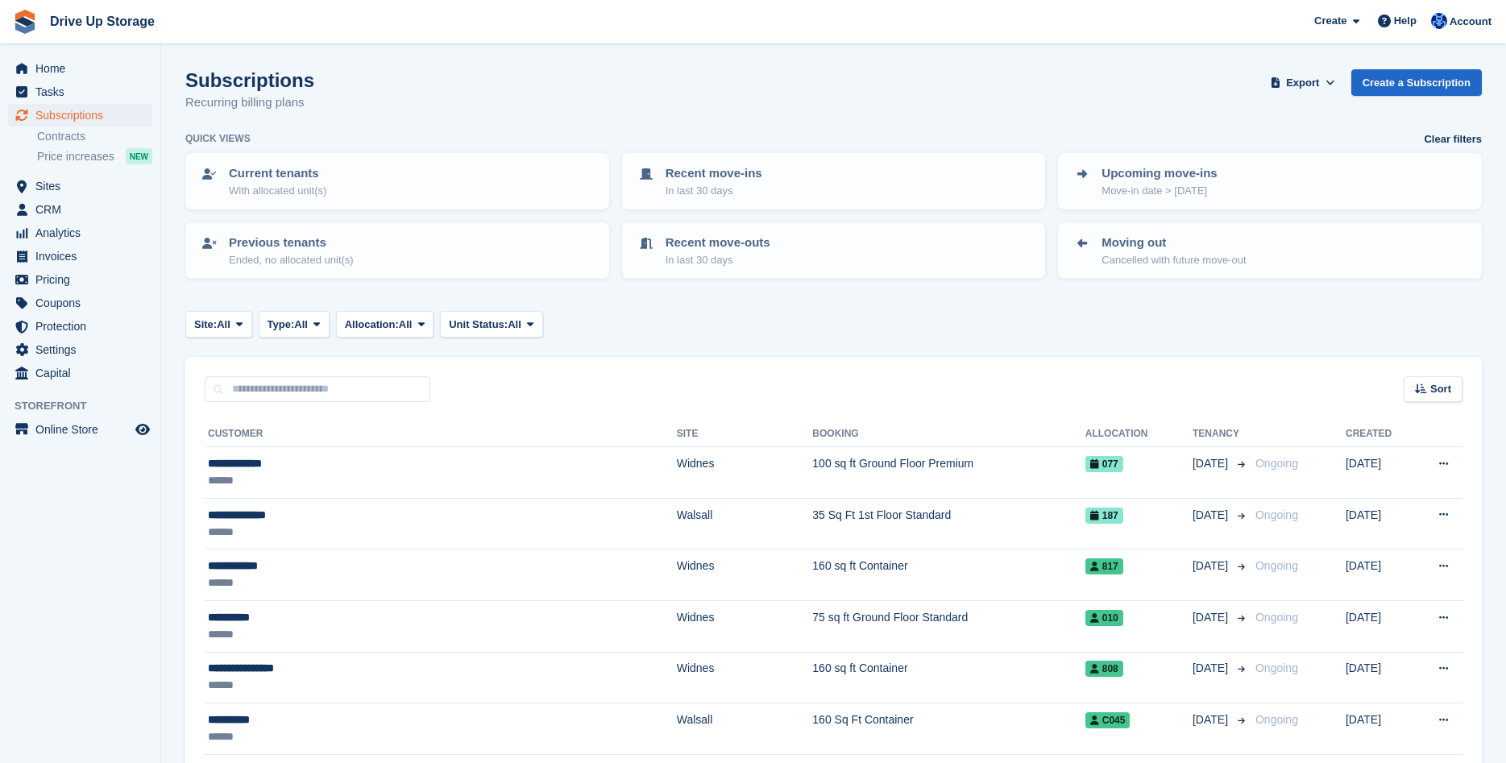
click at [380, 74] on div "Subscriptions Recurring billing plans Export Export Subscriptions Export a CSV …" at bounding box center [833, 100] width 1296 height 62
